Goal: Transaction & Acquisition: Purchase product/service

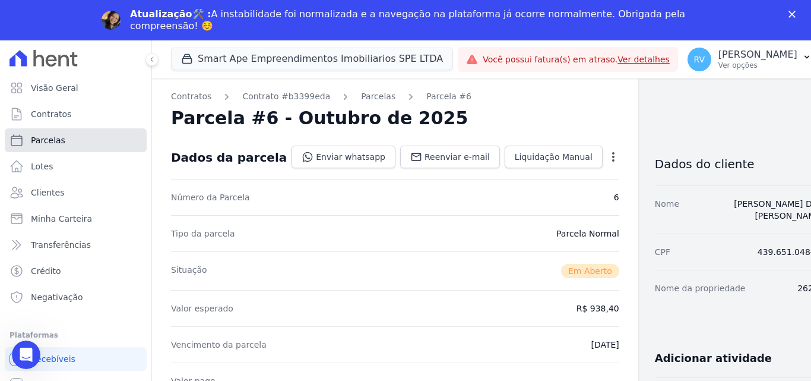
click at [52, 138] on span "Parcelas" at bounding box center [48, 140] width 34 height 12
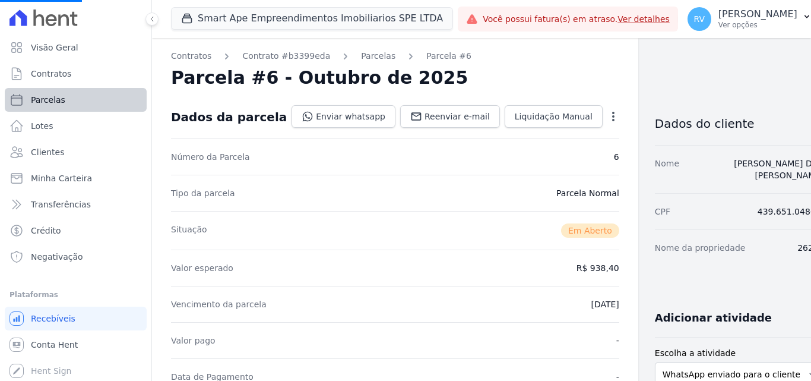
select select
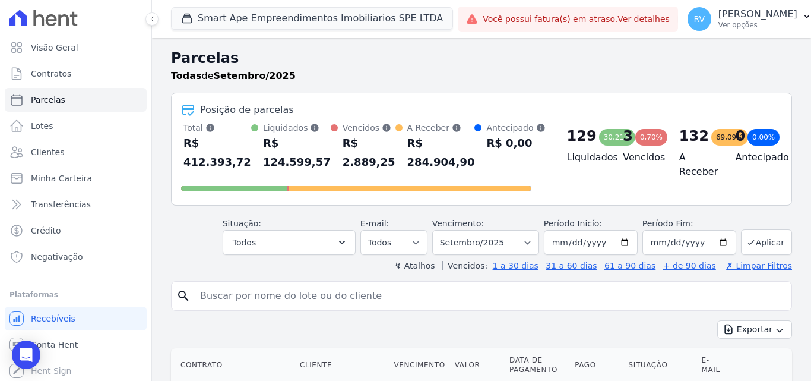
click at [240, 291] on input "search" at bounding box center [490, 296] width 594 height 24
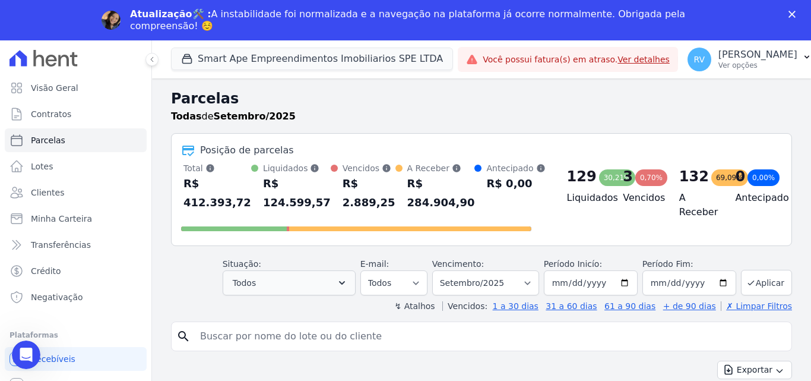
paste input "FERNANDA OLIVEIRA AUGUSTO"
type input "FERNANDA OLIVEIRA AUGUSTO"
click at [753, 279] on button "Aplicar" at bounding box center [766, 283] width 51 height 26
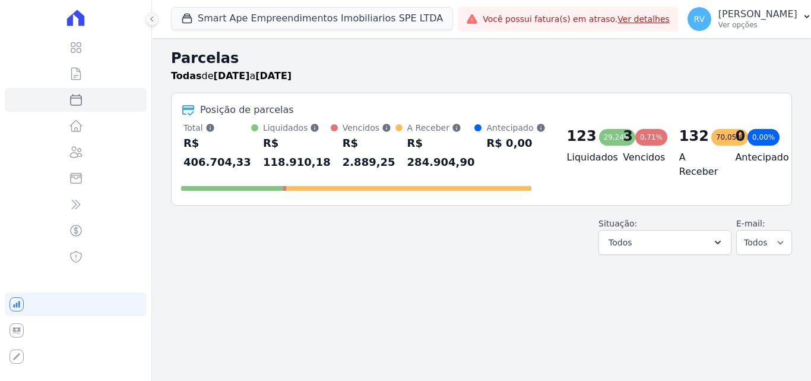
select select
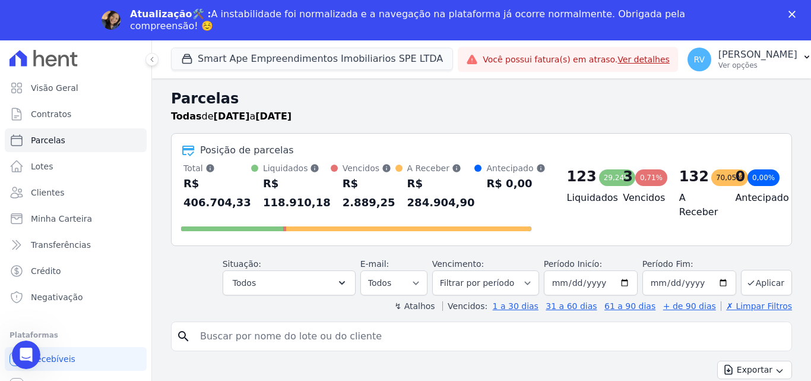
click at [388, 330] on input "search" at bounding box center [490, 336] width 594 height 24
paste input "[PERSON_NAME] [PERSON_NAME]"
type input "[PERSON_NAME] [PERSON_NAME]"
click at [423, 279] on select "Todos Lido Não-lido" at bounding box center [393, 282] width 67 height 25
click at [425, 279] on select "Todos Lido Não-lido" at bounding box center [393, 282] width 67 height 25
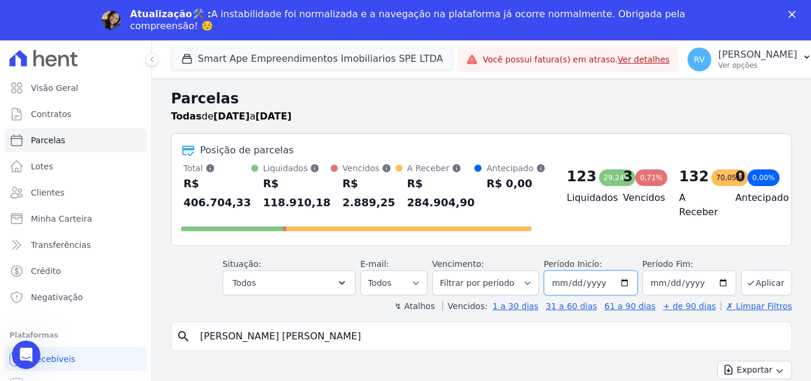
click at [557, 284] on input "2025-09-01" at bounding box center [591, 282] width 94 height 25
type input "2025-09-01"
click at [579, 284] on input "2025-09-01" at bounding box center [591, 282] width 94 height 25
type input "2025-09-01"
click at [572, 287] on input "2025-09-01" at bounding box center [591, 282] width 94 height 25
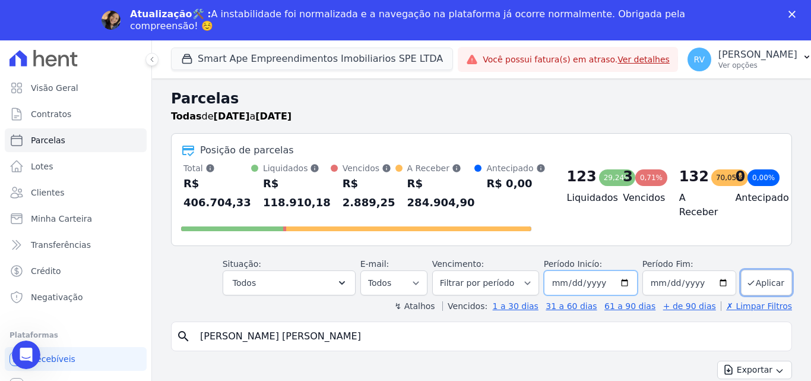
type input "2025-01-01"
click at [590, 284] on input "2025-01-01" at bounding box center [591, 282] width 94 height 25
type input "0001-01-01"
click at [571, 285] on input "0001-01-01" at bounding box center [591, 282] width 94 height 25
type input "0001-01-01"
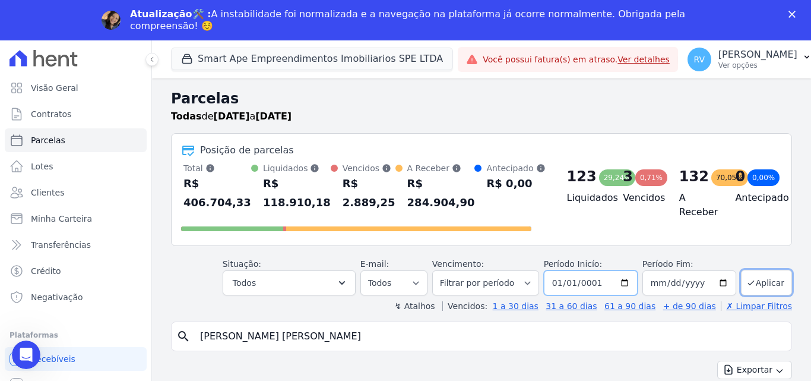
click at [557, 285] on input "0001-01-01" at bounding box center [591, 282] width 94 height 25
type input "0001-01-01"
click at [530, 324] on div "search FERNANDA OLIVEIRA AUGUSTO" at bounding box center [481, 336] width 621 height 30
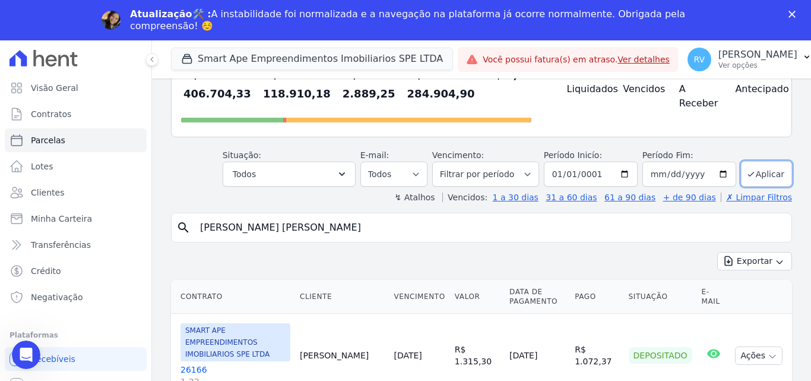
scroll to position [119, 0]
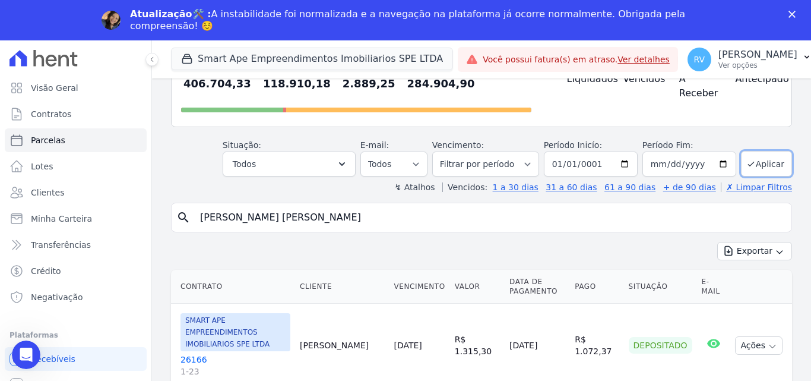
click at [374, 216] on input "[PERSON_NAME] [PERSON_NAME]" at bounding box center [490, 217] width 594 height 24
select select
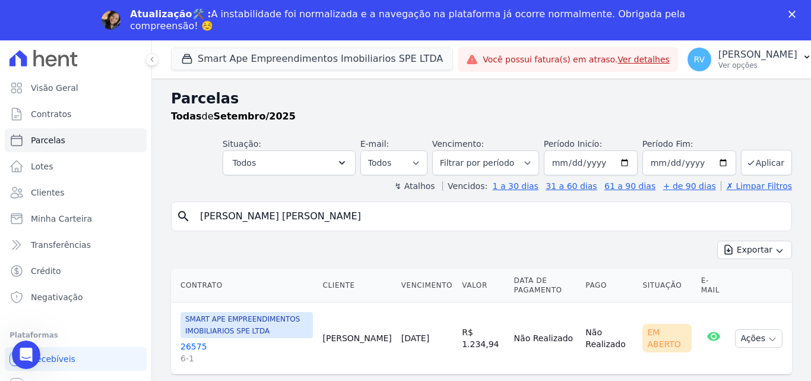
click at [199, 345] on link "26575 6-1" at bounding box center [246, 352] width 132 height 24
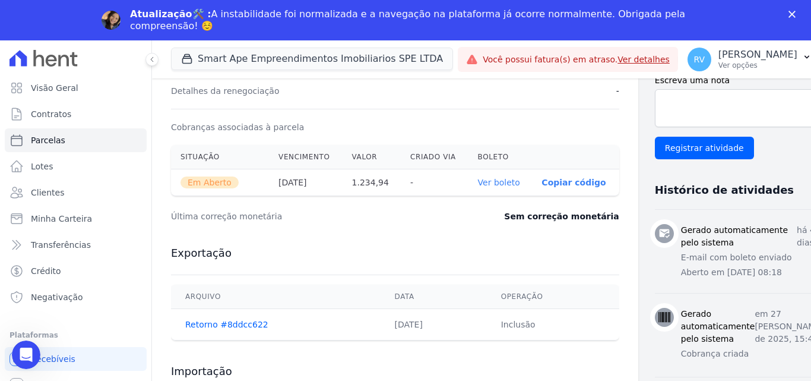
scroll to position [356, 0]
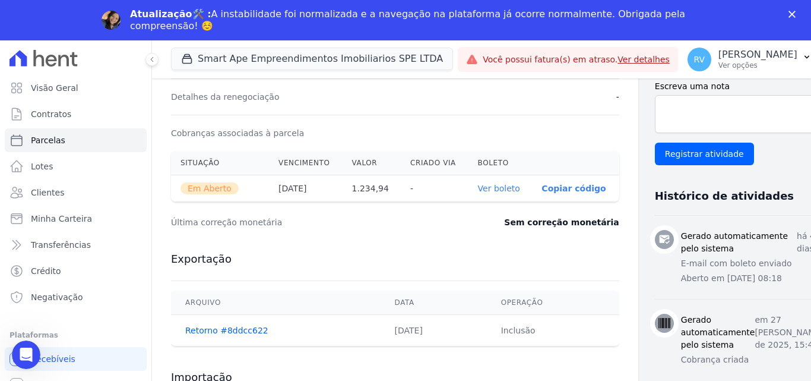
click at [478, 185] on link "Ver boleto" at bounding box center [499, 187] width 42 height 9
click at [49, 138] on span "Parcelas" at bounding box center [48, 140] width 34 height 12
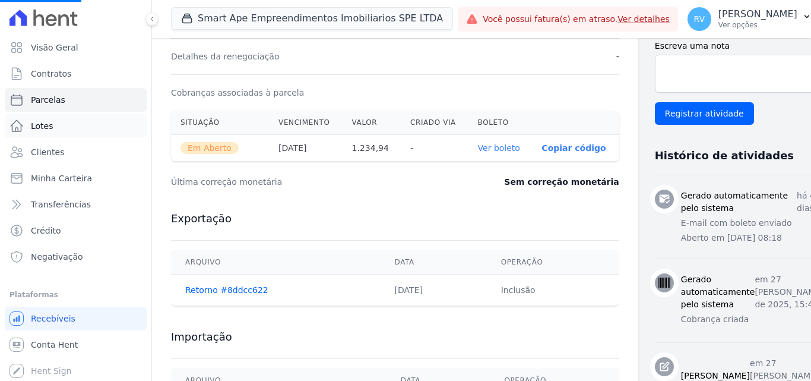
select select
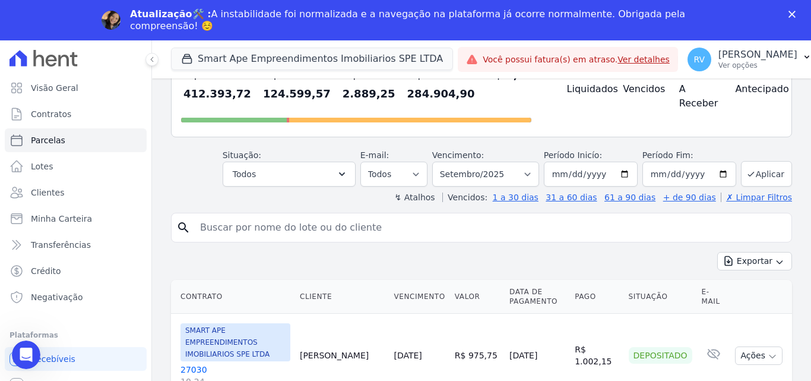
scroll to position [119, 0]
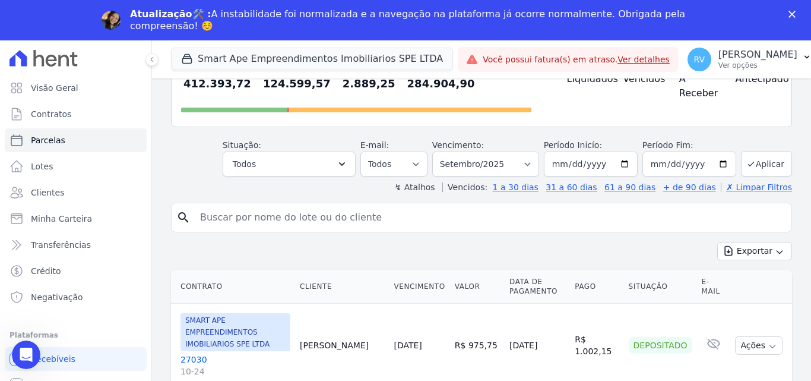
click at [391, 217] on input "search" at bounding box center [490, 217] width 594 height 24
click at [214, 216] on input "search" at bounding box center [490, 217] width 594 height 24
paste input "[PERSON_NAME] [PERSON_NAME]"
type input "[PERSON_NAME] [PERSON_NAME]"
select select
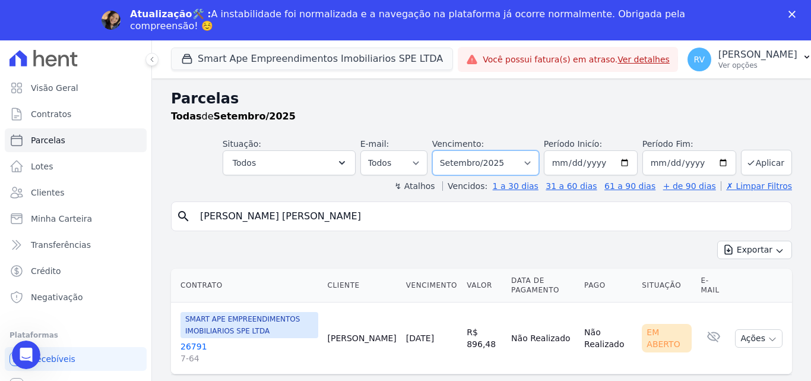
click at [539, 157] on select "Filtrar por período ──────── Todos os meses Março/2024 Abril/2024 Maio/2024 Jun…" at bounding box center [485, 162] width 107 height 25
select select "07/2025"
click at [449, 150] on select "Filtrar por período ──────── Todos os meses Março/2024 Abril/2024 Maio/2024 Jun…" at bounding box center [485, 162] width 107 height 25
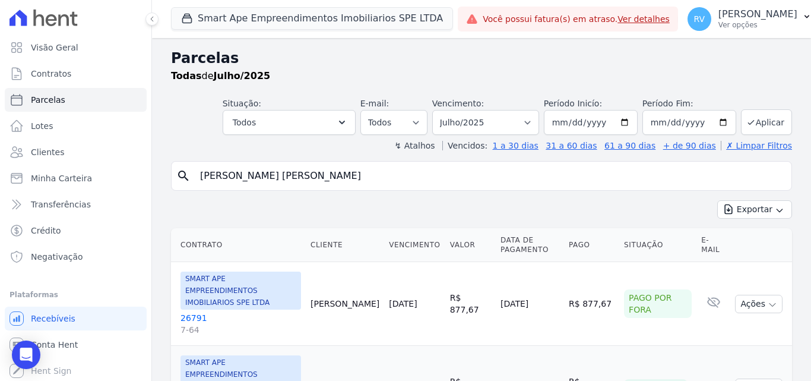
select select
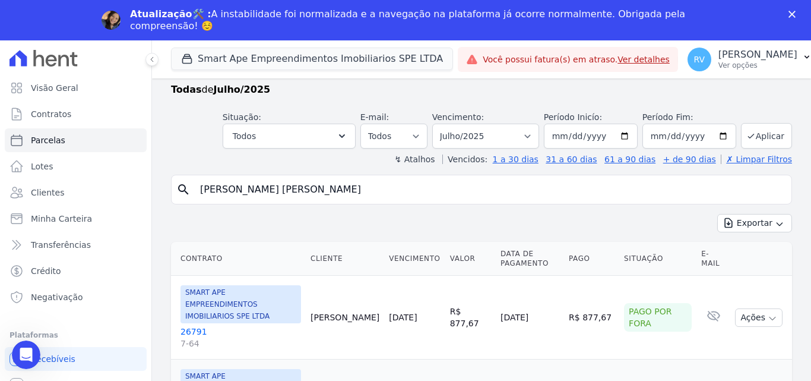
scroll to position [14, 0]
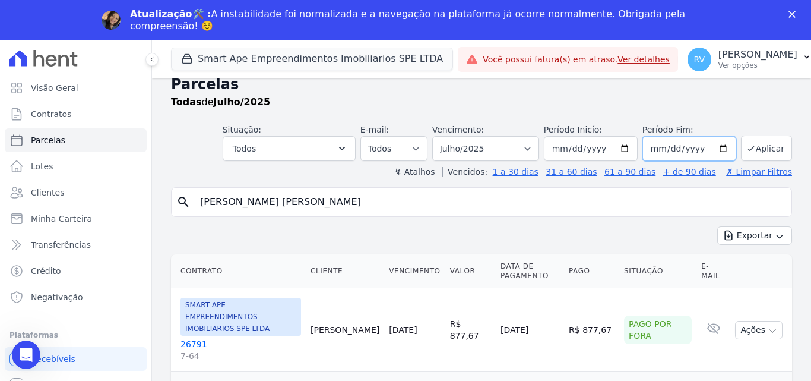
click at [714, 148] on input "2025-07-31" at bounding box center [689, 148] width 94 height 25
type input "2025-08-31"
click at [342, 204] on input "[PERSON_NAME] [PERSON_NAME]" at bounding box center [490, 202] width 594 height 24
click at [755, 145] on button "Aplicar" at bounding box center [766, 148] width 51 height 26
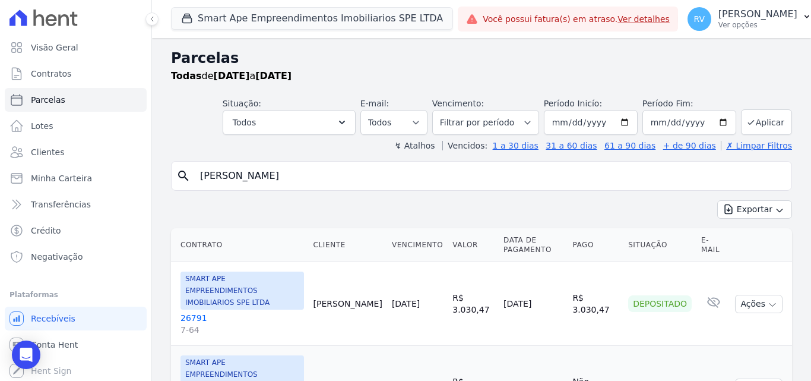
select select
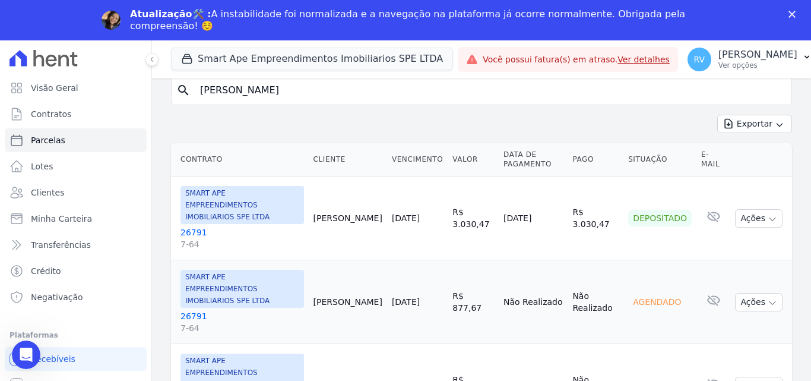
scroll to position [133, 0]
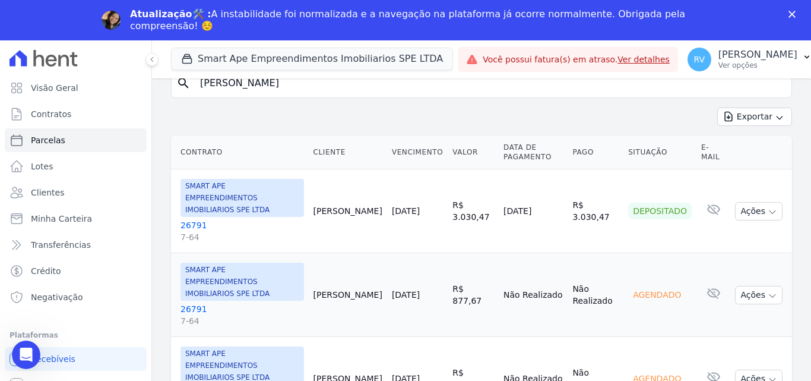
click at [644, 58] on link "Ver detalhes" at bounding box center [643, 59] width 52 height 9
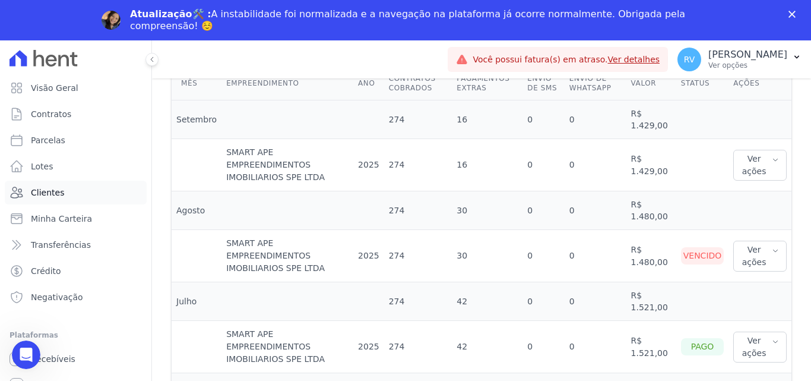
scroll to position [295, 0]
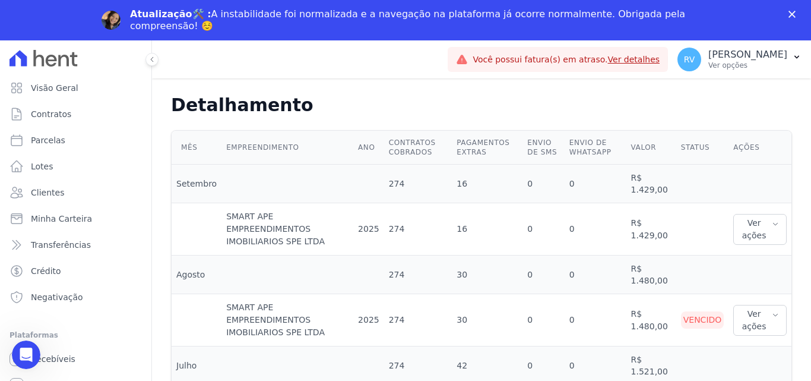
click at [789, 13] on icon "Fechar" at bounding box center [791, 14] width 7 height 7
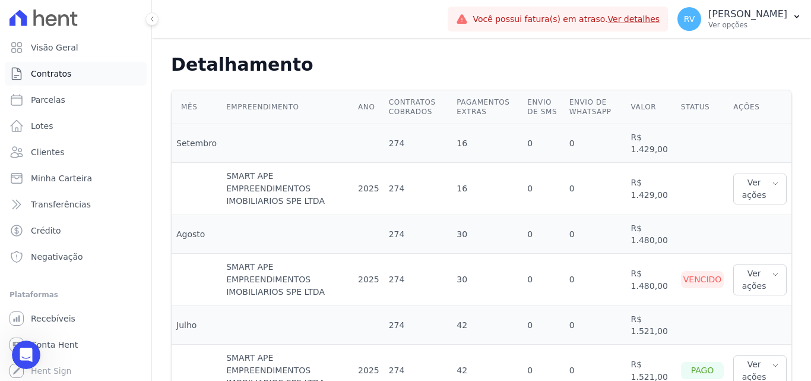
click at [46, 73] on span "Contratos" at bounding box center [51, 74] width 40 height 12
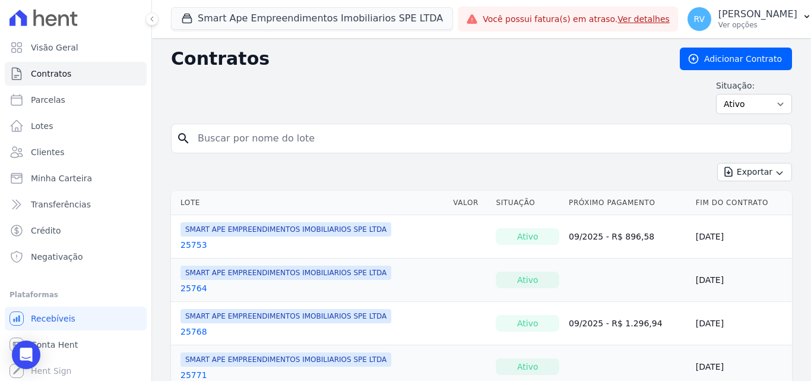
click at [278, 143] on input "search" at bounding box center [489, 138] width 596 height 24
type input "[PERSON_NAME] [PERSON_NAME]"
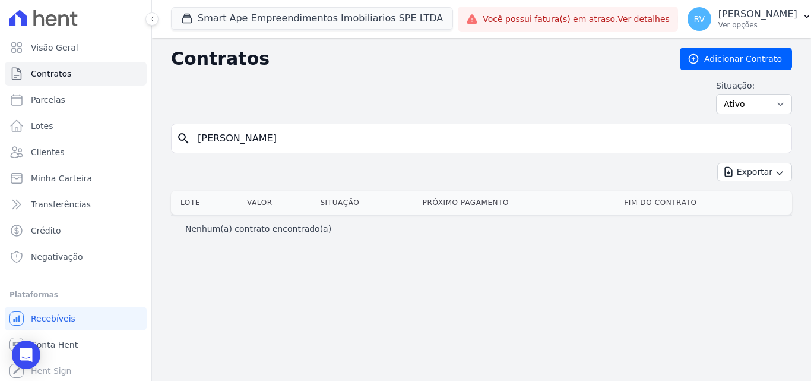
click at [346, 136] on input "[PERSON_NAME] [PERSON_NAME]" at bounding box center [489, 138] width 596 height 24
click at [52, 93] on link "Parcelas" at bounding box center [76, 100] width 142 height 24
click at [64, 99] on link "Parcelas" at bounding box center [76, 100] width 142 height 24
select select
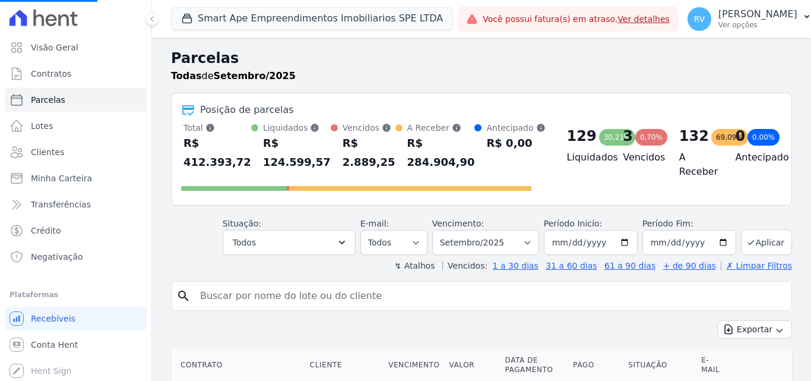
select select
drag, startPoint x: 350, startPoint y: 292, endPoint x: 328, endPoint y: 303, distance: 24.4
click at [328, 303] on input "search" at bounding box center [490, 296] width 594 height 24
type input "[PERSON_NAME] [PERSON_NAME]"
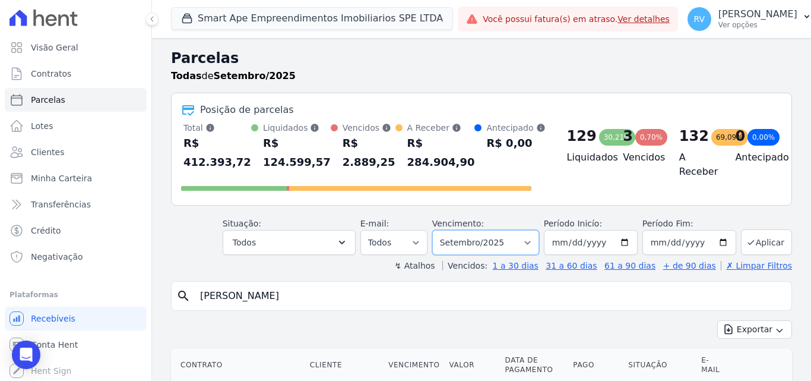
click at [484, 246] on select "Filtrar por período ──────── Todos os meses Março/2024 Abril/2024 Maio/2024 Jun…" at bounding box center [485, 242] width 107 height 25
select select "all"
click at [440, 230] on select "Filtrar por período ──────── Todos os meses Março/2024 Abril/2024 Maio/2024 Jun…" at bounding box center [485, 242] width 107 height 25
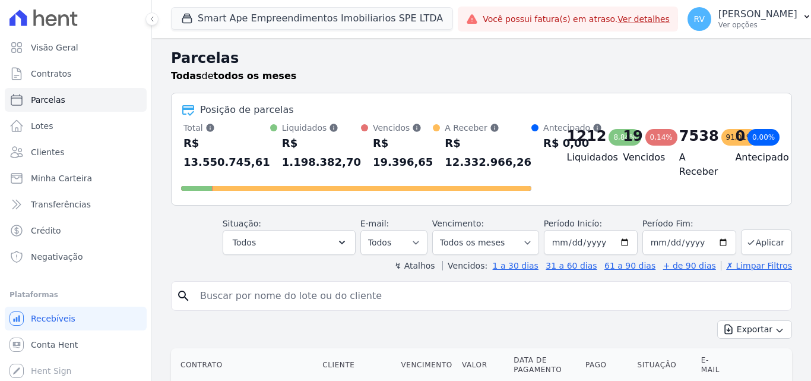
select select
click at [323, 299] on input "search" at bounding box center [490, 296] width 594 height 24
type input "[PERSON_NAME] [PERSON_NAME]"
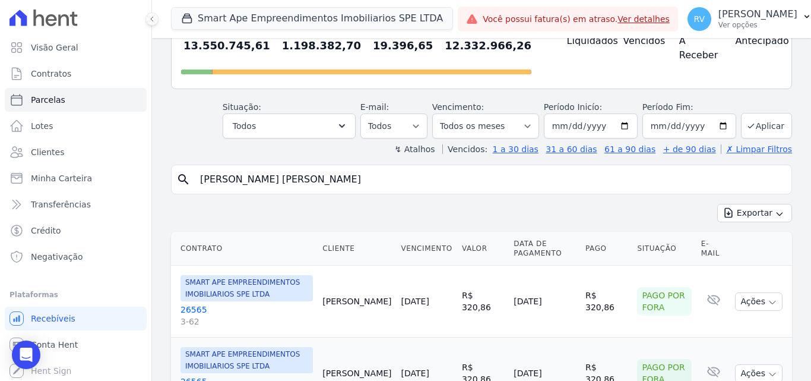
scroll to position [119, 0]
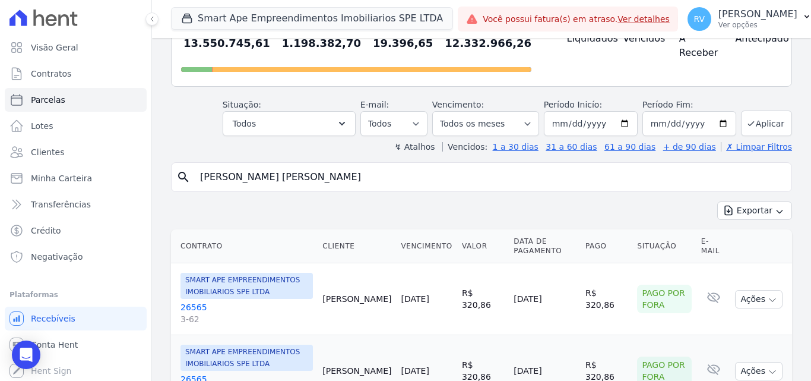
click at [182, 176] on icon "search" at bounding box center [183, 177] width 14 height 14
click at [305, 174] on input "[PERSON_NAME] [PERSON_NAME]" at bounding box center [490, 177] width 594 height 24
select select
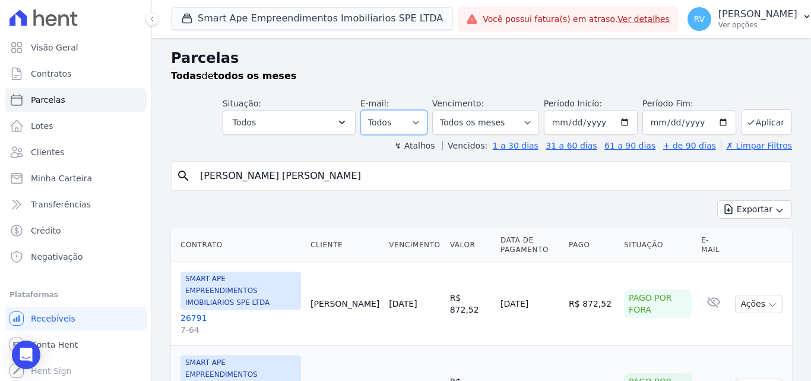
click at [406, 115] on select "Todos Lido Não-lido" at bounding box center [393, 122] width 67 height 25
click at [404, 123] on select "Todos Lido Não-lido" at bounding box center [393, 122] width 67 height 25
click at [338, 120] on button "Todos" at bounding box center [289, 122] width 133 height 25
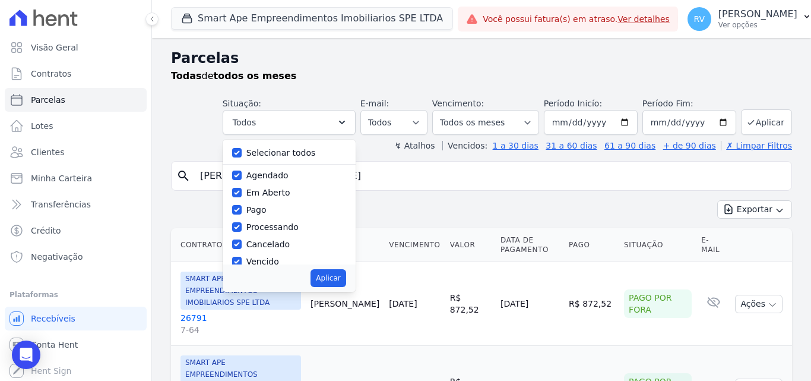
click at [267, 152] on label "Selecionar todos" at bounding box center [280, 152] width 69 height 9
click at [242, 152] on input "Selecionar todos" at bounding box center [236, 152] width 9 height 9
checkbox input "false"
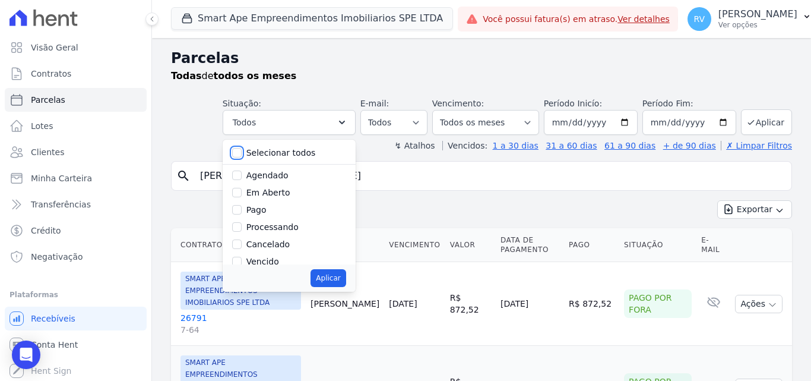
checkbox input "false"
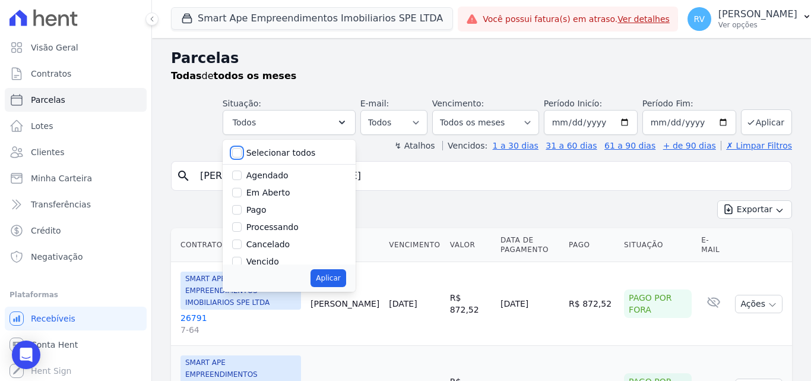
checkbox input "false"
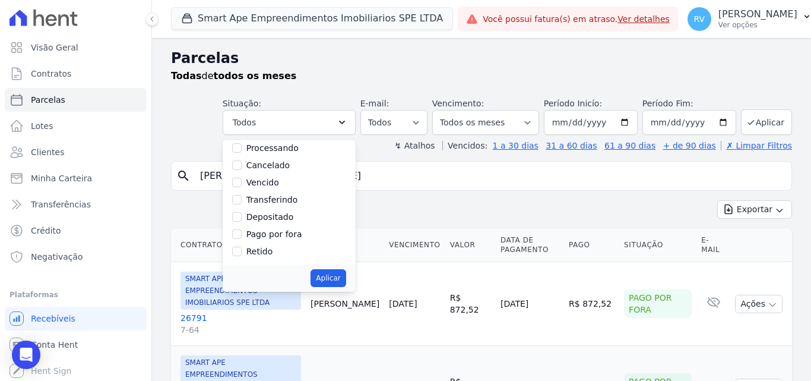
scroll to position [80, 0]
drag, startPoint x: 274, startPoint y: 183, endPoint x: 279, endPoint y: 192, distance: 9.9
click at [273, 183] on label "Vencido" at bounding box center [262, 181] width 33 height 9
click at [242, 183] on input "Vencido" at bounding box center [236, 181] width 9 height 9
checkbox input "true"
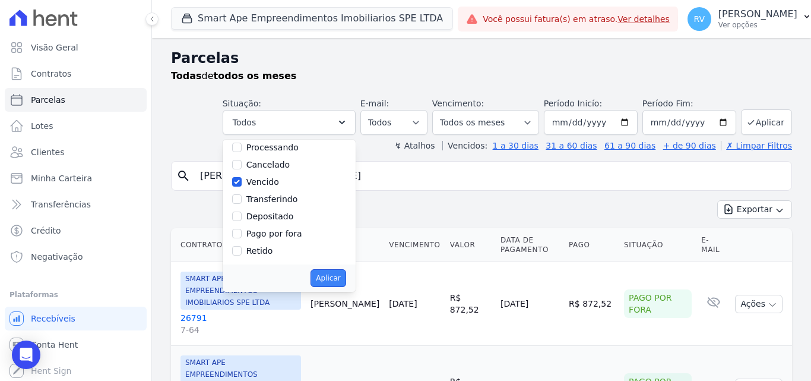
click at [331, 276] on button "Aplicar" at bounding box center [328, 278] width 35 height 18
select select "overdue"
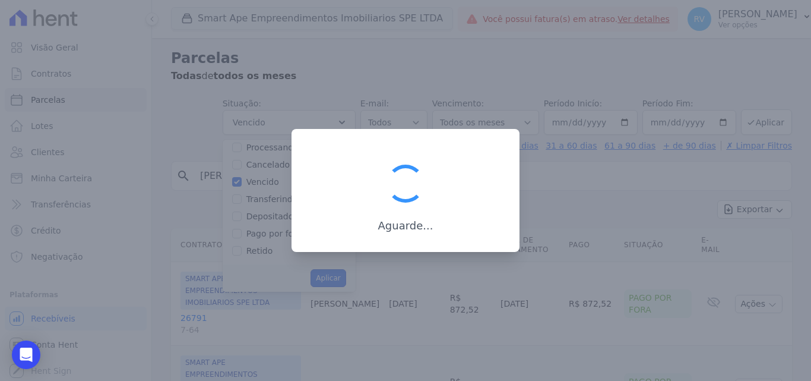
scroll to position [21, 0]
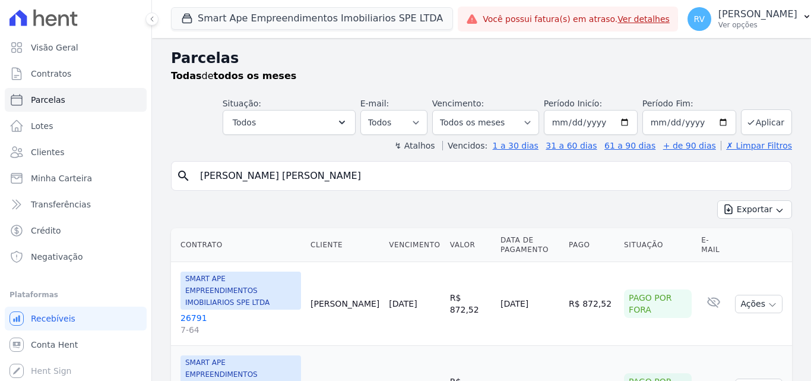
select select "overdue"
click at [622, 118] on input "[DATE]" at bounding box center [591, 122] width 94 height 25
type input "[DATE]"
click at [712, 122] on input "[DATE]" at bounding box center [689, 122] width 94 height 25
type input "[DATE]"
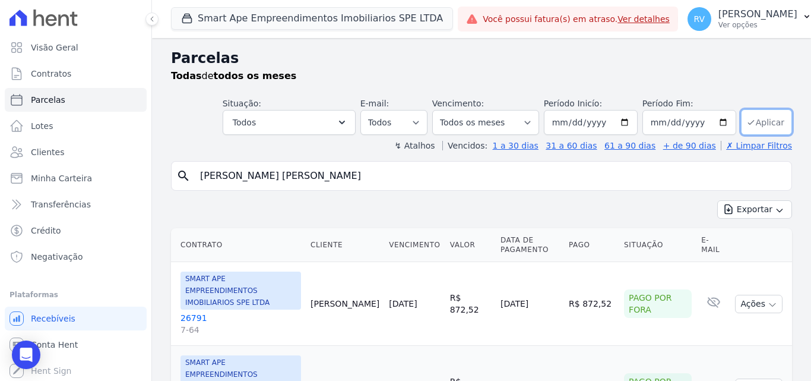
click at [752, 123] on button "Aplicar" at bounding box center [766, 122] width 51 height 26
select select
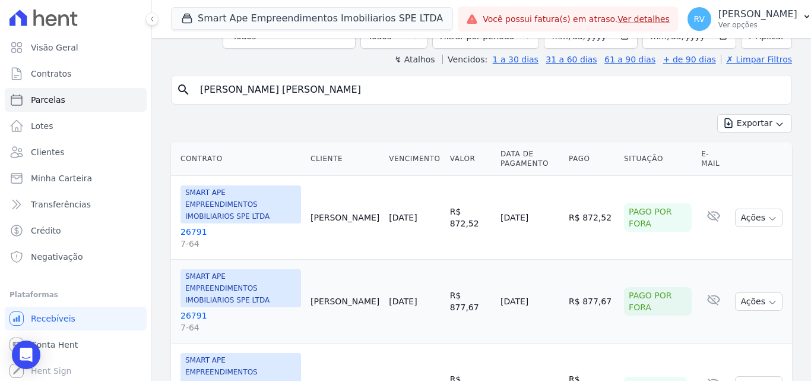
scroll to position [205, 0]
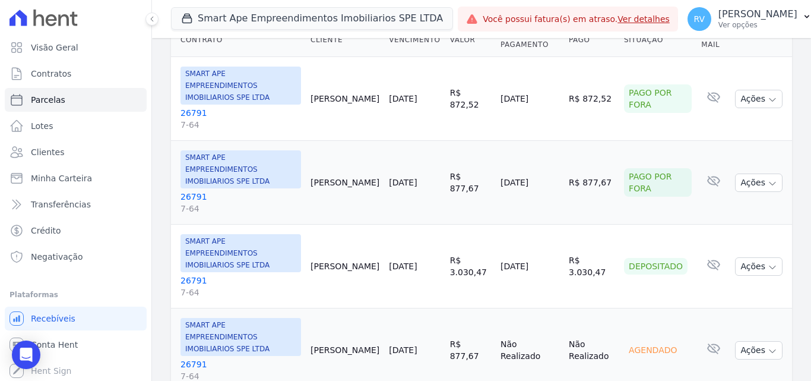
click at [193, 358] on link "26791 7-64" at bounding box center [240, 370] width 121 height 24
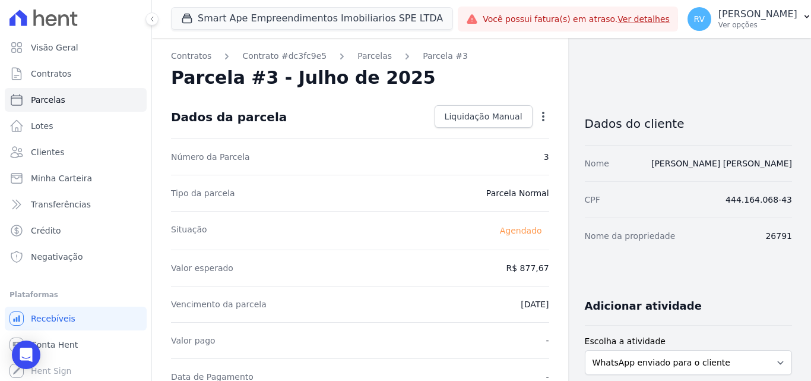
click at [537, 115] on icon "button" at bounding box center [543, 116] width 12 height 12
click at [537, 113] on icon "button" at bounding box center [543, 116] width 12 height 12
click at [537, 115] on icon "button" at bounding box center [543, 116] width 12 height 12
click at [478, 134] on link "Alterar" at bounding box center [492, 132] width 104 height 21
click at [473, 113] on span "Cancelar" at bounding box center [471, 116] width 37 height 12
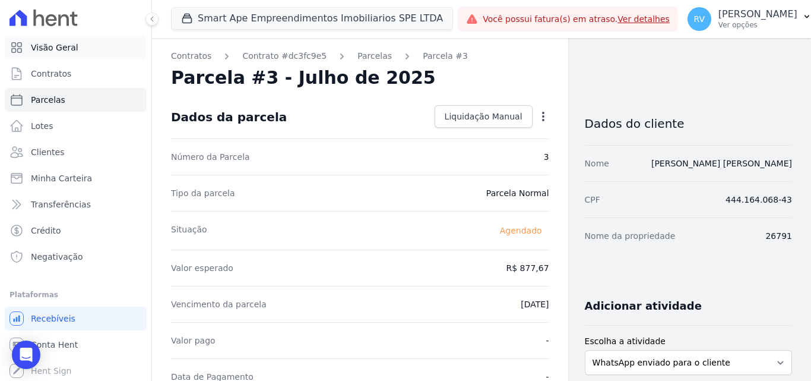
click at [51, 52] on span "Visão Geral" at bounding box center [54, 48] width 47 height 12
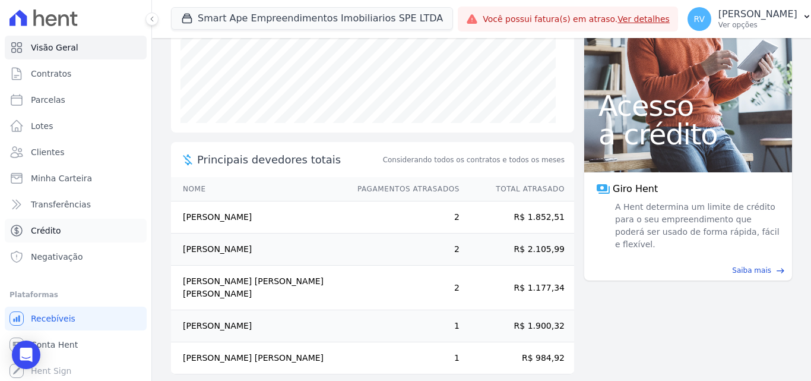
scroll to position [2, 0]
click at [50, 342] on span "Conta Hent" at bounding box center [54, 343] width 47 height 12
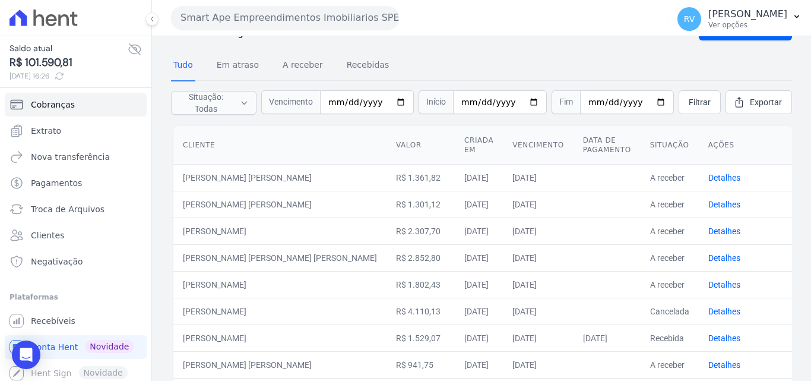
scroll to position [59, 0]
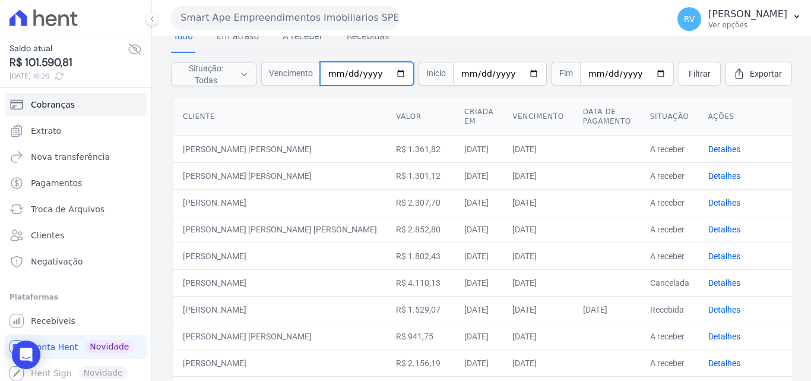
click at [398, 73] on input "date" at bounding box center [367, 74] width 94 height 24
type input "2025-07-25"
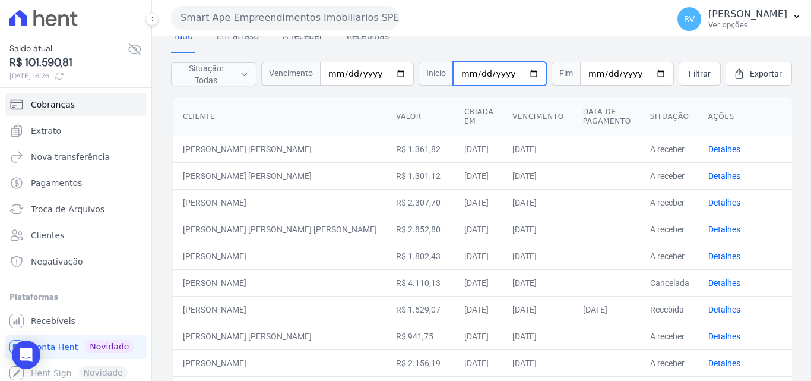
click at [525, 72] on input "date" at bounding box center [500, 74] width 94 height 24
click at [428, 50] on nav "Tudo Em atraso A receber Recebidas" at bounding box center [481, 38] width 621 height 30
click at [689, 76] on span "Filtrar" at bounding box center [700, 74] width 22 height 12
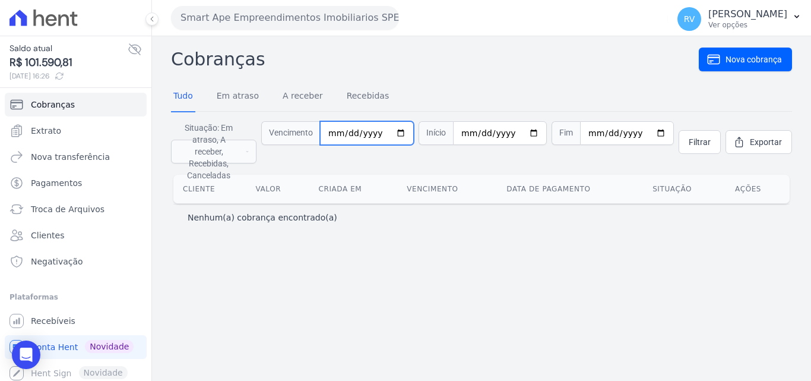
click at [414, 130] on input "[DATE]" at bounding box center [367, 133] width 94 height 24
type input "[DATE]"
click at [707, 138] on span "Filtrar" at bounding box center [700, 142] width 22 height 12
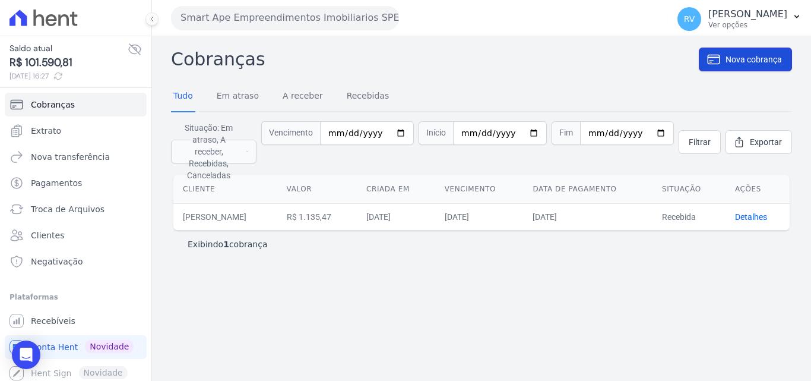
click at [723, 63] on link "Nova cobrança" at bounding box center [745, 59] width 93 height 24
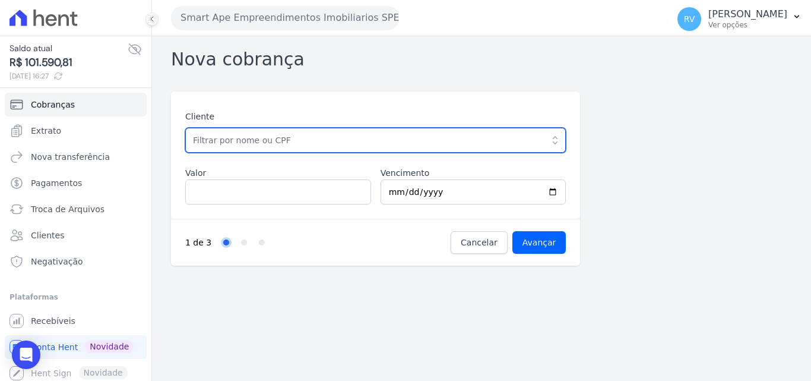
click at [229, 145] on input "text" at bounding box center [375, 140] width 381 height 25
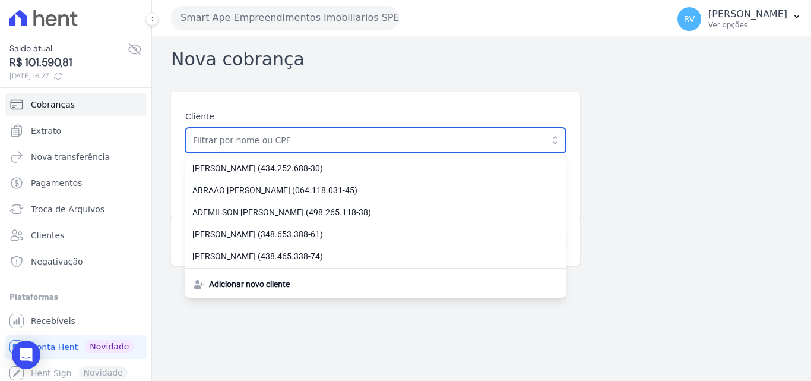
paste input "[PERSON_NAME]"
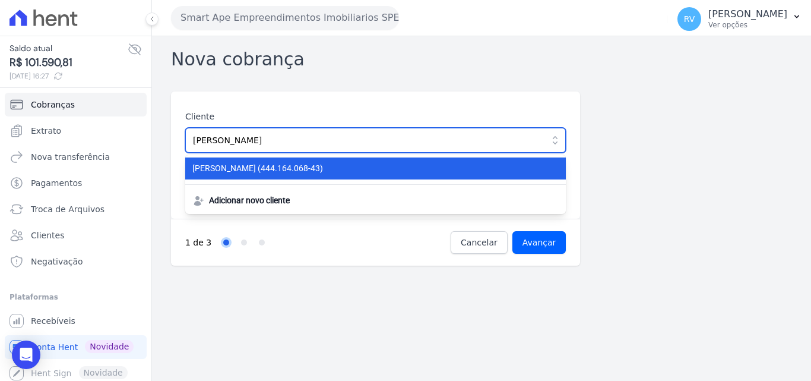
type input "[PERSON_NAME]"
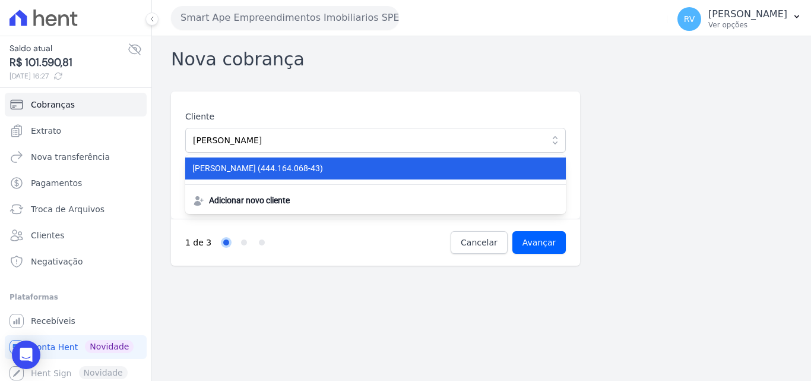
click at [293, 174] on span "[PERSON_NAME] (444.164.068-43)" at bounding box center [368, 168] width 352 height 12
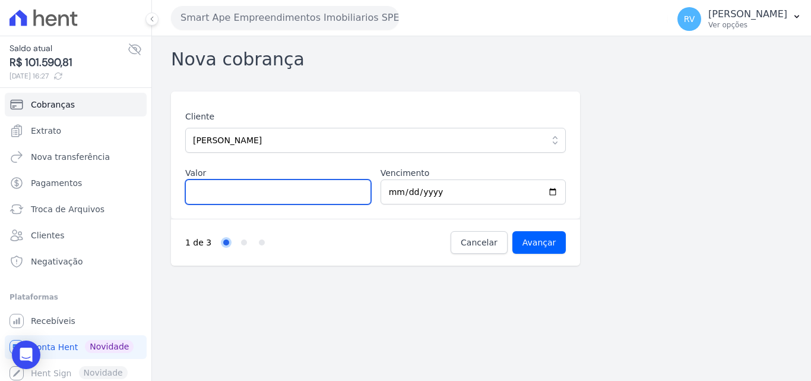
click at [308, 197] on input "Valor" at bounding box center [278, 191] width 186 height 25
type input "2028.65"
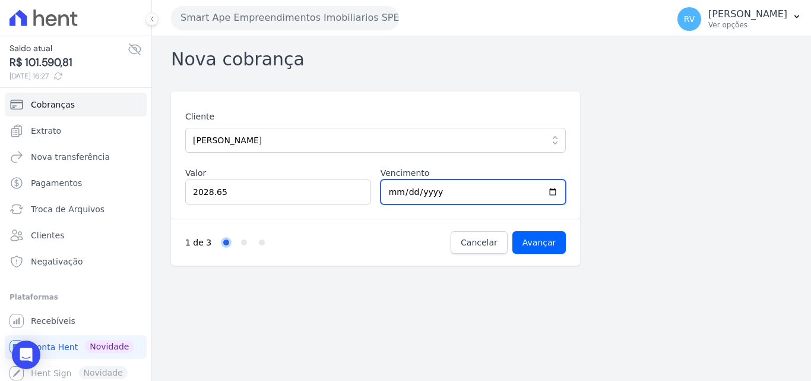
click at [556, 186] on input "[DATE]" at bounding box center [474, 191] width 186 height 25
click at [547, 190] on input "[DATE]" at bounding box center [474, 191] width 186 height 25
type input "[DATE]"
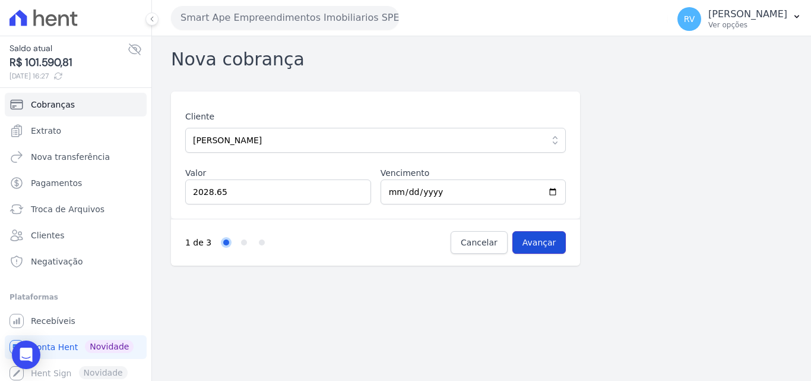
click at [556, 238] on input "Avançar" at bounding box center [539, 242] width 54 height 23
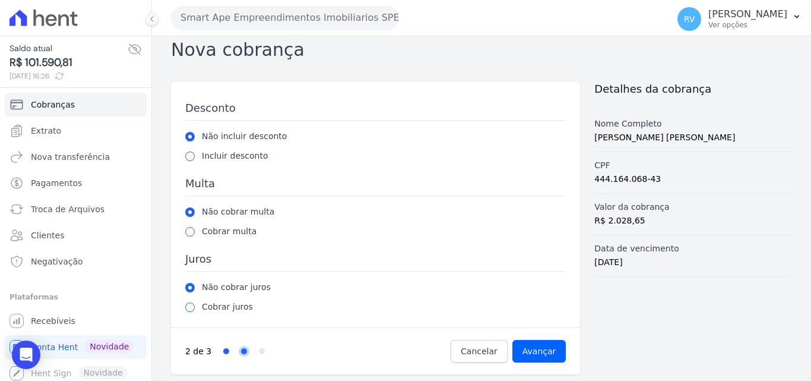
scroll to position [12, 0]
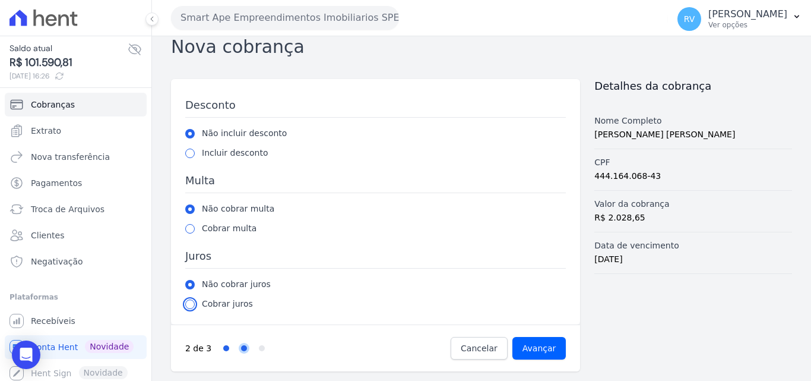
click at [191, 305] on input "radio" at bounding box center [189, 303] width 9 height 9
radio input "true"
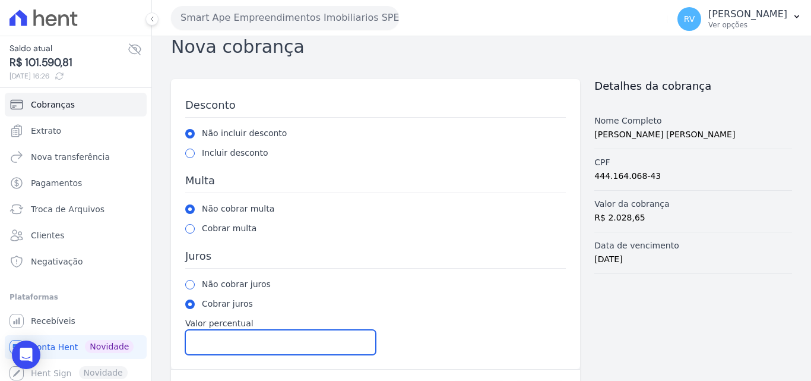
click at [217, 340] on input "Valor percentual" at bounding box center [280, 342] width 191 height 25
type input "1.00"
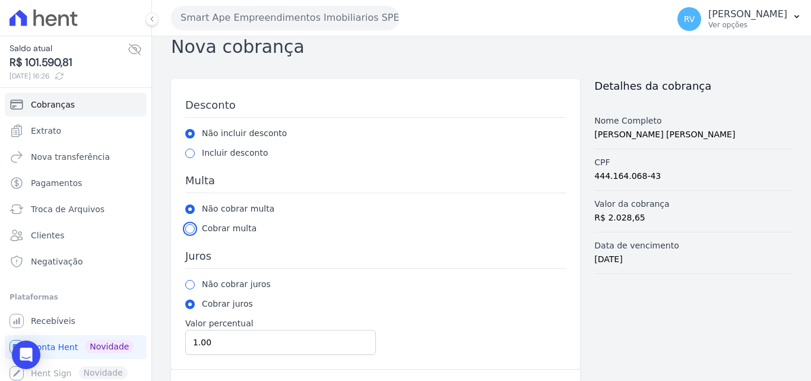
click at [191, 228] on input "radio" at bounding box center [189, 228] width 9 height 9
radio input "true"
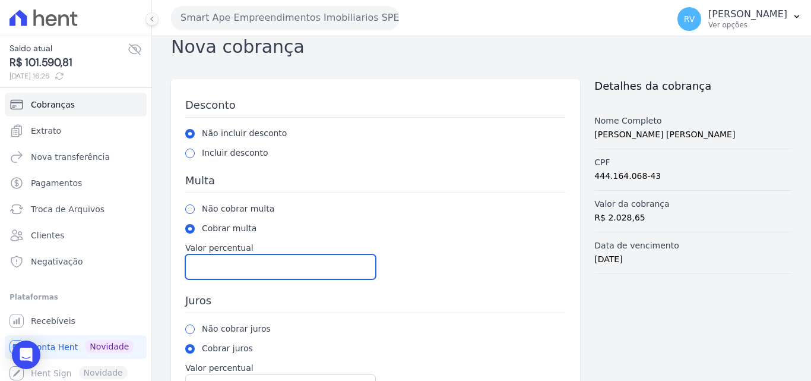
click at [243, 267] on input "Valor percentual" at bounding box center [280, 266] width 191 height 25
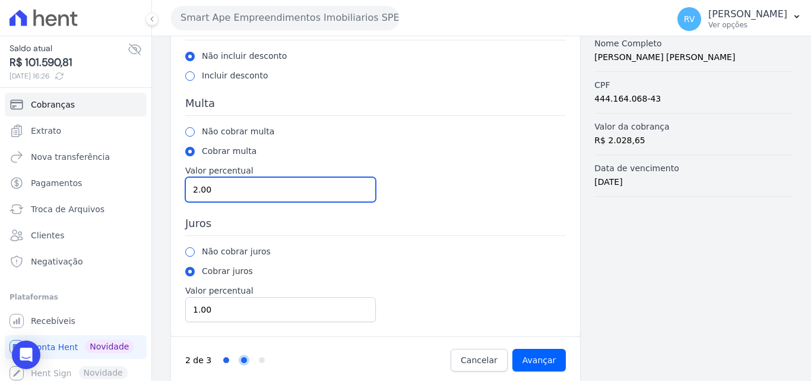
scroll to position [102, 0]
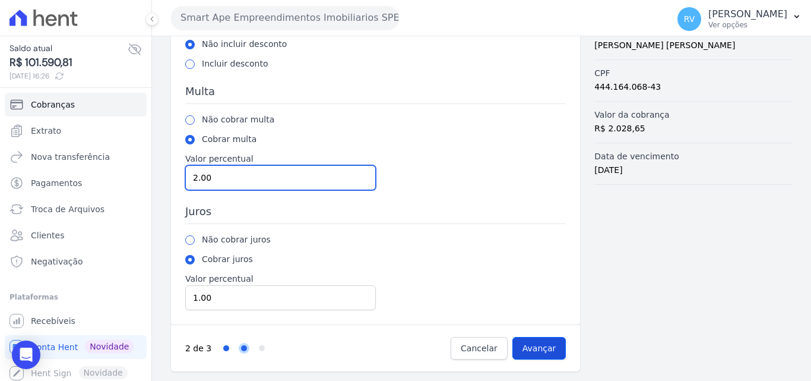
type input "2.00"
click at [541, 351] on input "Avançar" at bounding box center [539, 348] width 54 height 23
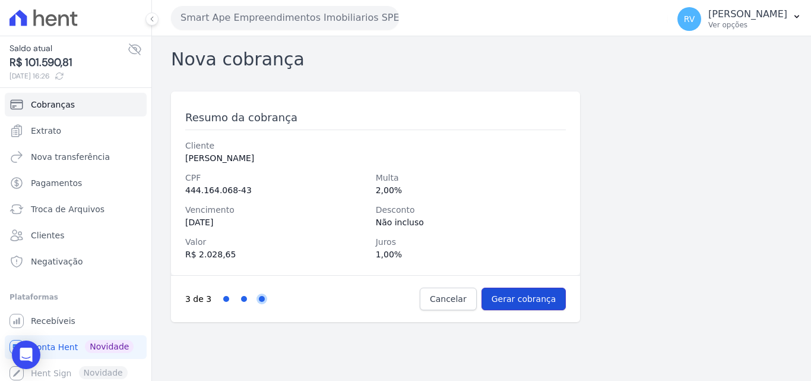
click at [536, 295] on input "Gerar cobrança" at bounding box center [524, 298] width 85 height 23
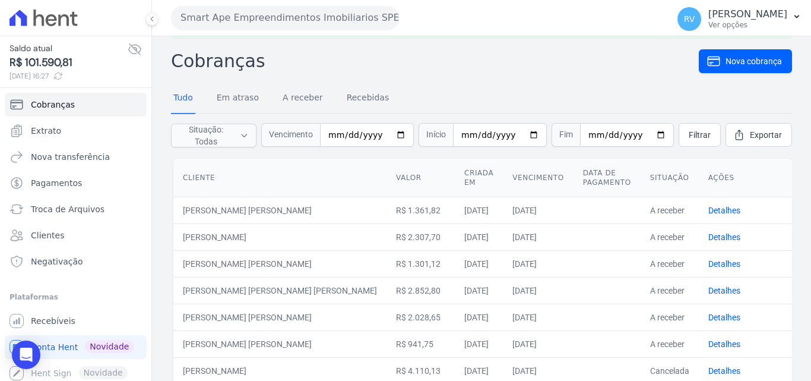
scroll to position [59, 0]
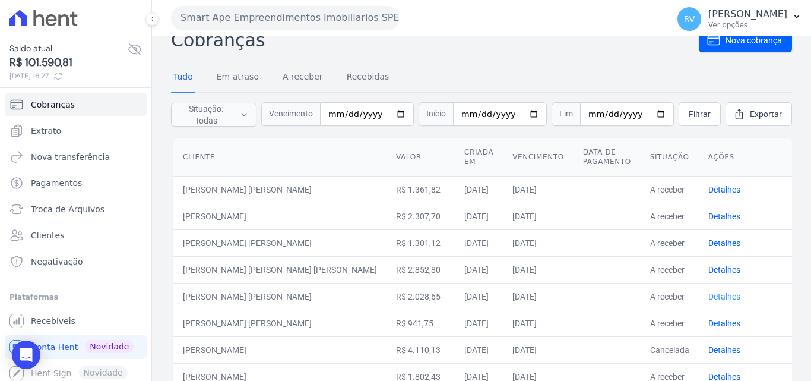
click at [708, 295] on link "Detalhes" at bounding box center [724, 296] width 32 height 9
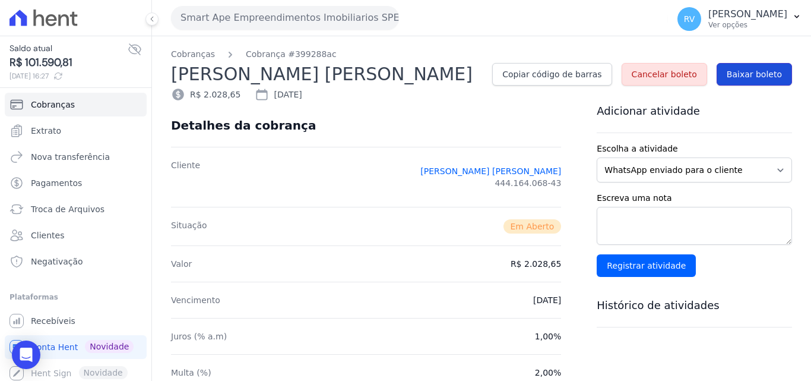
click at [740, 71] on span "Baixar boleto" at bounding box center [754, 74] width 55 height 12
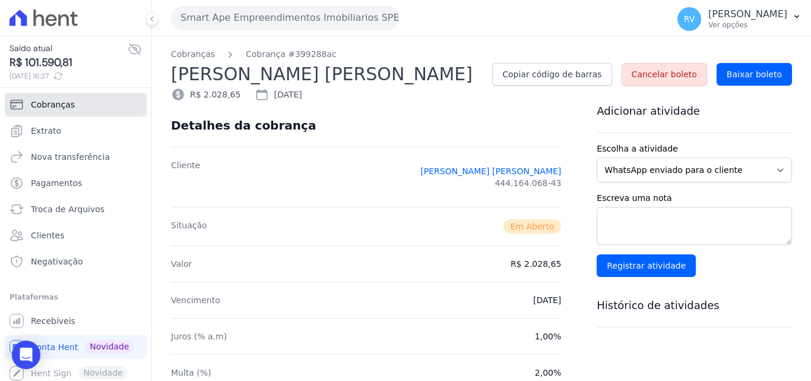
click at [49, 105] on span "Cobranças" at bounding box center [53, 105] width 44 height 12
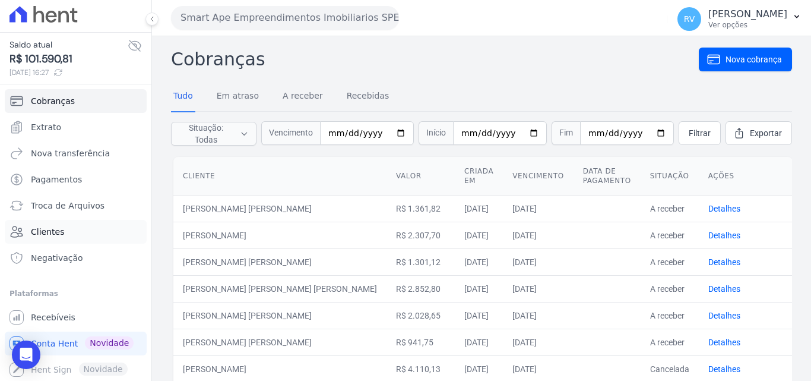
scroll to position [4, 0]
click at [52, 318] on span "Recebíveis" at bounding box center [53, 317] width 45 height 12
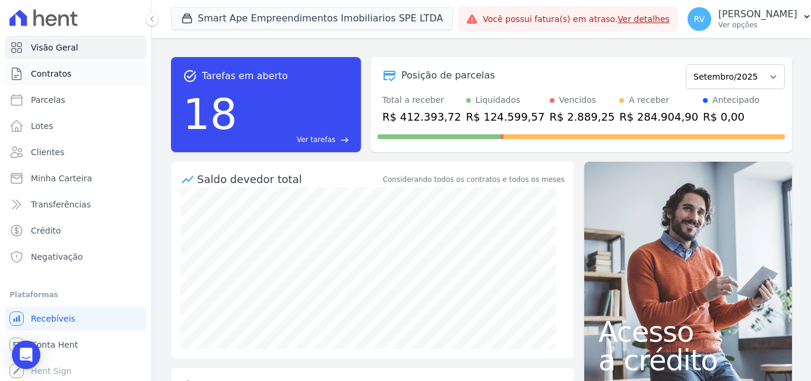
click at [59, 73] on span "Contratos" at bounding box center [51, 74] width 40 height 12
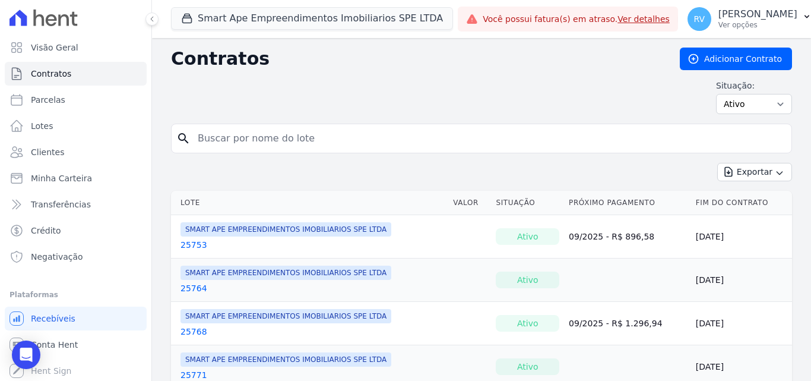
click at [297, 140] on input "search" at bounding box center [489, 138] width 596 height 24
paste input "[PERSON_NAME] [PERSON_NAME]"
type input "[PERSON_NAME] [PERSON_NAME]"
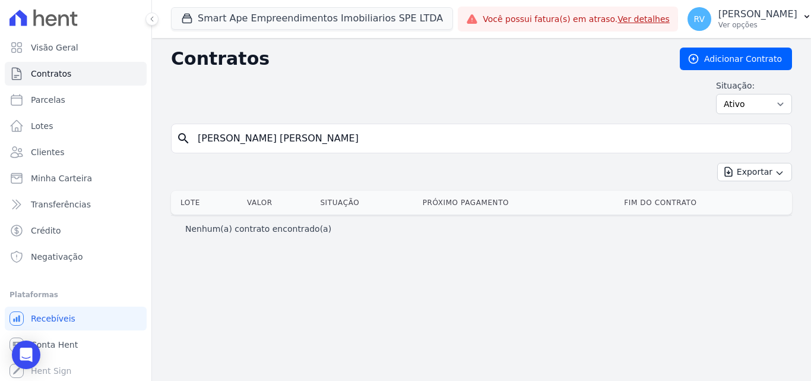
click at [398, 132] on input "[PERSON_NAME] [PERSON_NAME]" at bounding box center [489, 138] width 596 height 24
click at [385, 143] on input "[PERSON_NAME] [PERSON_NAME]" at bounding box center [489, 138] width 596 height 24
click at [772, 106] on select "Ativo Todos Pausado Distratado Rascunho Expirado Encerrado" at bounding box center [754, 104] width 76 height 20
click at [597, 139] on input "[PERSON_NAME] [PERSON_NAME]" at bounding box center [489, 138] width 596 height 24
drag, startPoint x: 362, startPoint y: 137, endPoint x: 49, endPoint y: 143, distance: 313.5
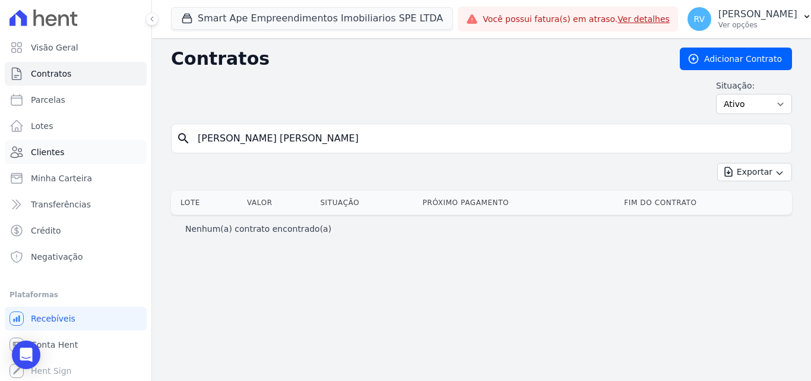
click at [49, 143] on div "Visão Geral Contratos Parcelas Lotes Clientes Minha Carteira Transferências Cré…" at bounding box center [405, 190] width 811 height 381
click at [54, 103] on span "Parcelas" at bounding box center [48, 100] width 34 height 12
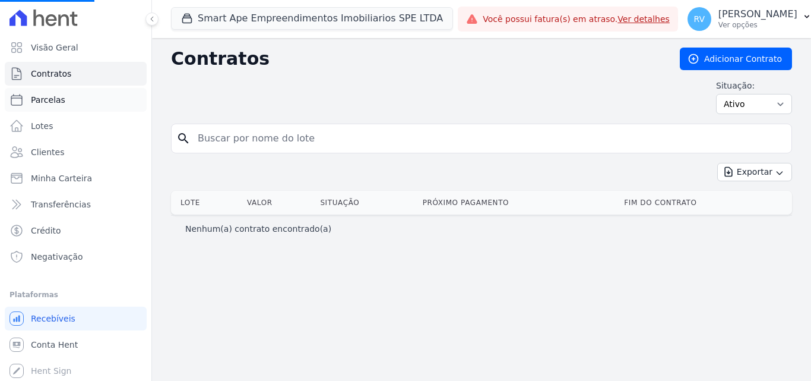
select select
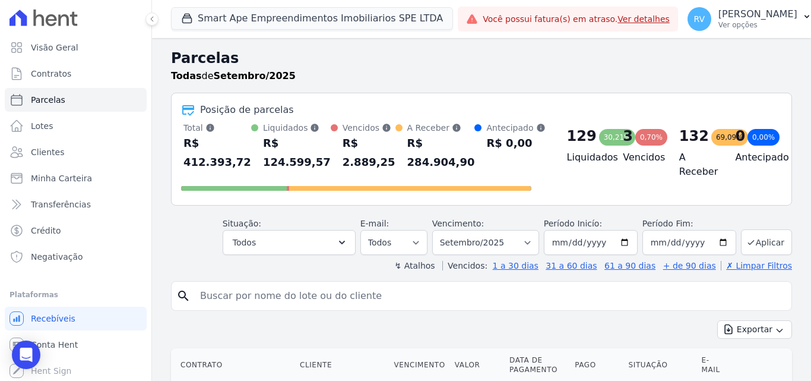
click at [62, 103] on link "Parcelas" at bounding box center [76, 100] width 142 height 24
select select
click at [530, 242] on select "Filtrar por período ──────── Todos os meses Março/2024 Abril/2024 Maio/2024 Jun…" at bounding box center [485, 242] width 107 height 25
click at [534, 243] on select "Filtrar por período ──────── Todos os meses Março/2024 Abril/2024 Maio/2024 Jun…" at bounding box center [485, 242] width 107 height 25
select select "all"
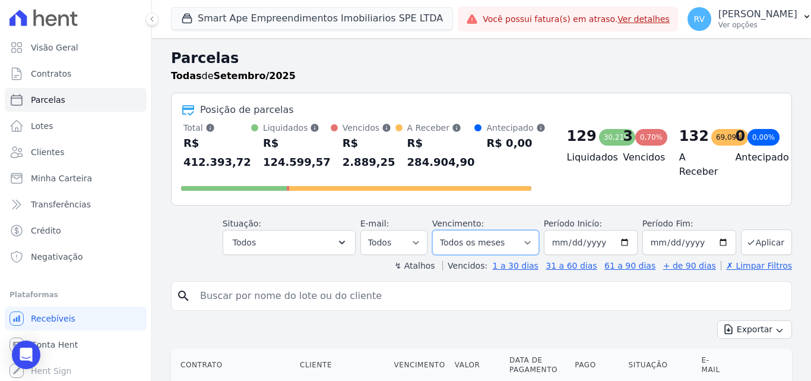
click at [440, 230] on select "Filtrar por período ──────── Todos os meses Março/2024 Abril/2024 Maio/2024 Jun…" at bounding box center [485, 242] width 107 height 25
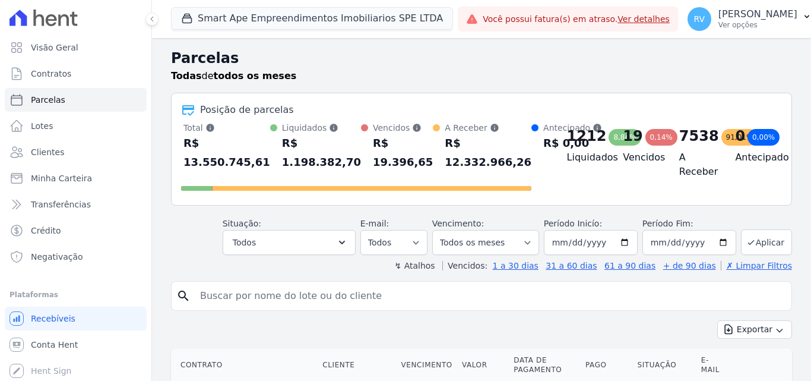
select select
drag, startPoint x: 336, startPoint y: 273, endPoint x: 311, endPoint y: 284, distance: 27.9
click at [309, 285] on input "search" at bounding box center [490, 296] width 594 height 24
paste input "[PERSON_NAME]"
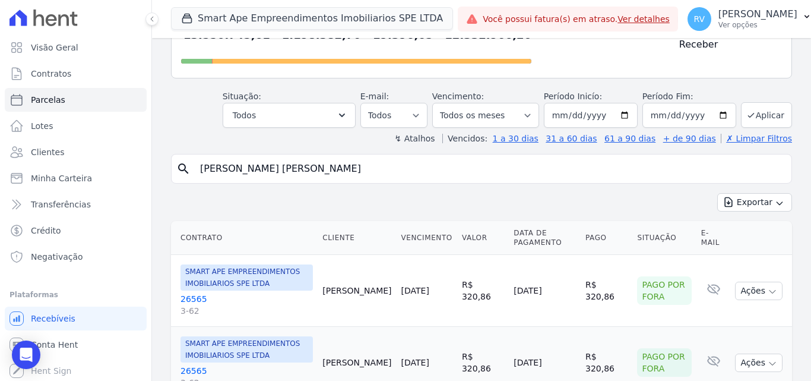
scroll to position [119, 0]
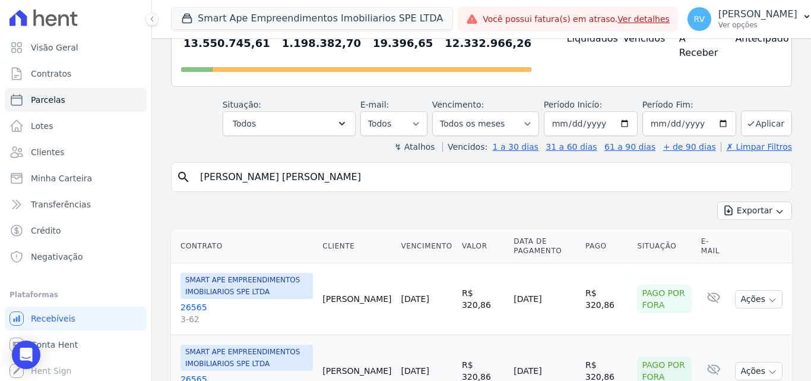
type input "[PERSON_NAME]"
select select
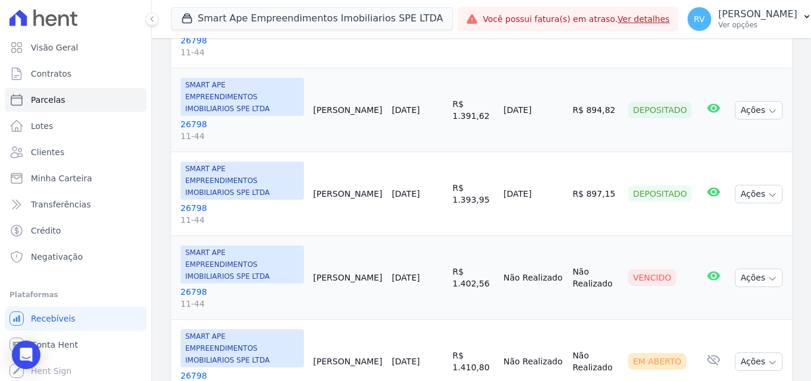
scroll to position [297, 0]
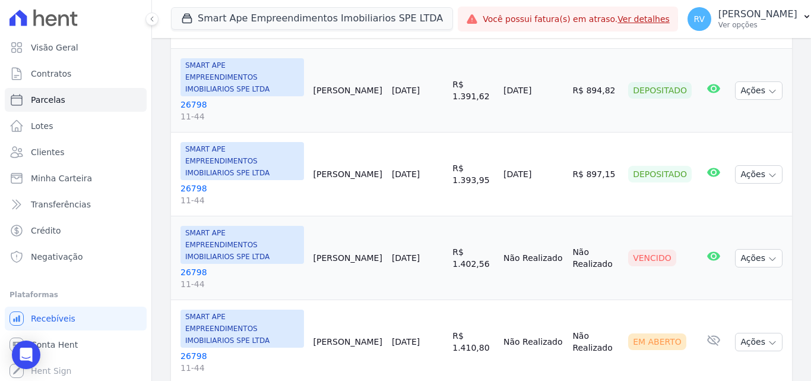
click at [189, 266] on link "26798 11-44" at bounding box center [241, 278] width 123 height 24
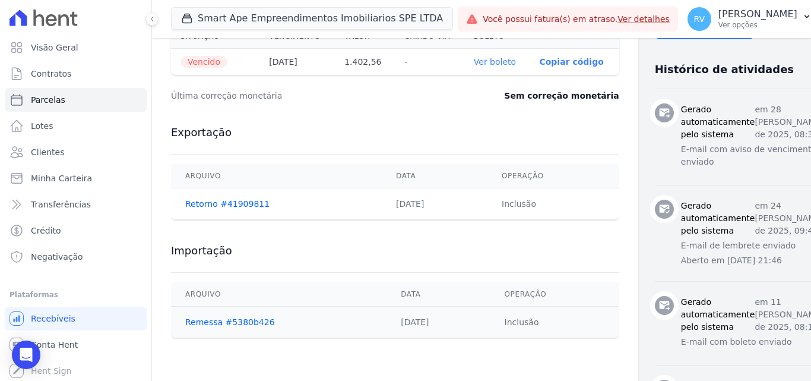
scroll to position [416, 0]
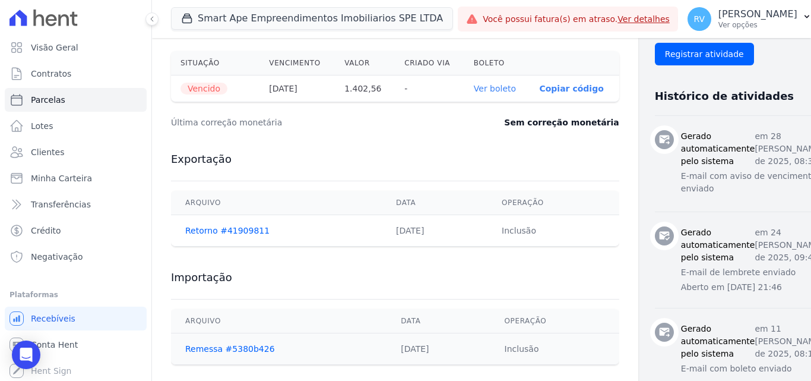
click at [474, 91] on link "Ver boleto" at bounding box center [495, 88] width 42 height 9
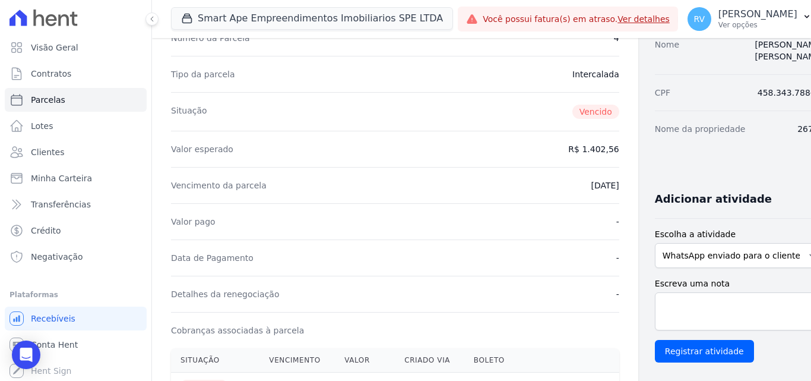
scroll to position [0, 0]
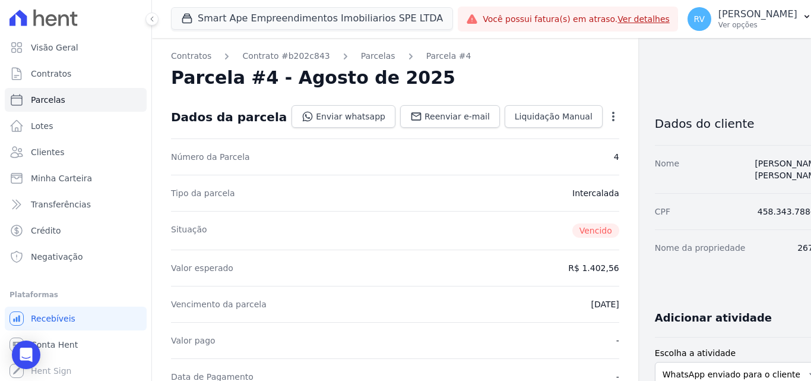
click at [607, 112] on icon "button" at bounding box center [613, 116] width 12 height 12
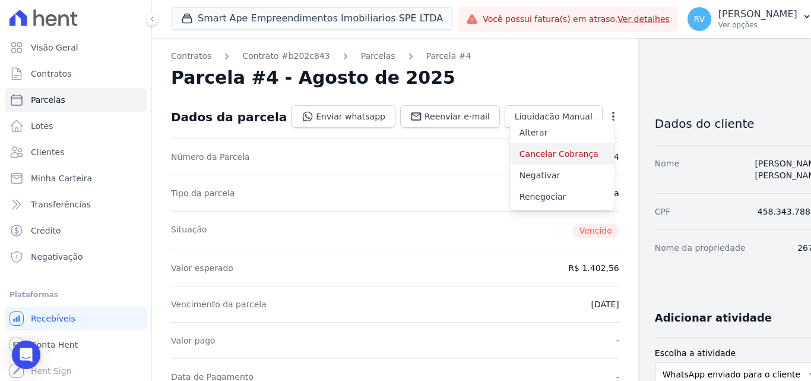
click at [531, 155] on link "Cancelar Cobrança" at bounding box center [562, 153] width 104 height 21
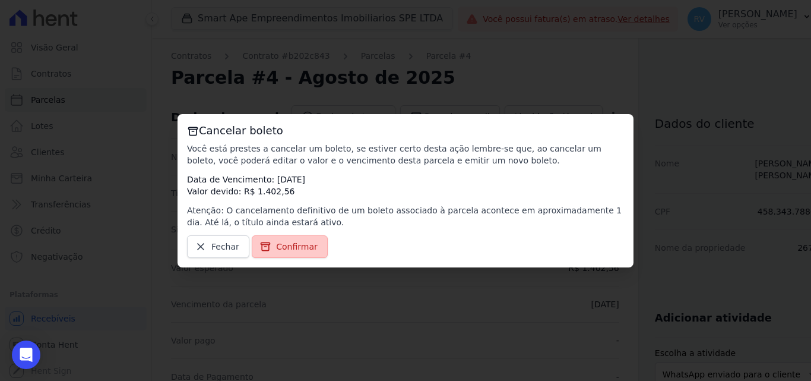
click at [303, 245] on span "Confirmar" at bounding box center [297, 246] width 42 height 12
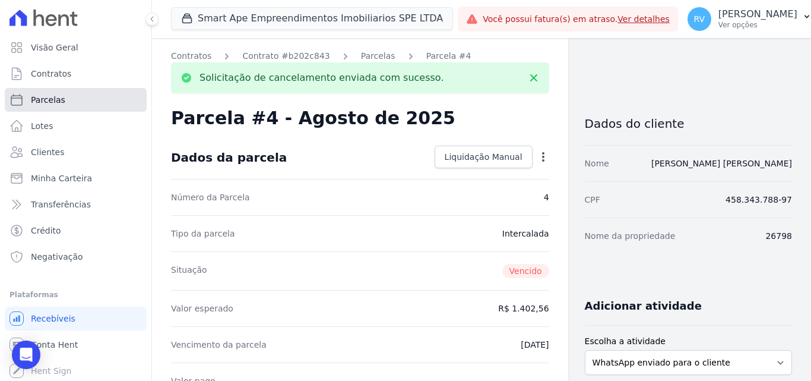
click at [77, 101] on link "Parcelas" at bounding box center [76, 100] width 142 height 24
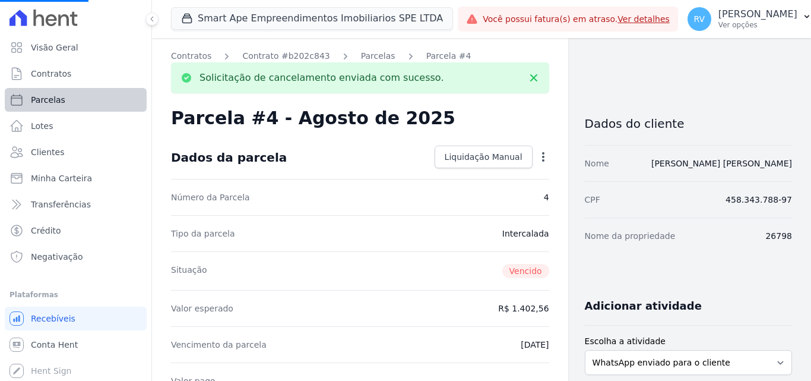
select select
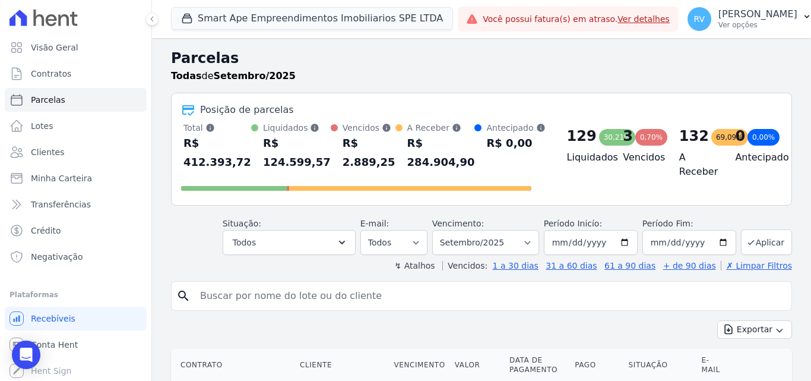
click at [267, 302] on input "search" at bounding box center [490, 296] width 594 height 24
paste input "[PERSON_NAME]"
type input "[PERSON_NAME]"
click at [426, 239] on select "Todos Lido Não-lido" at bounding box center [393, 242] width 67 height 25
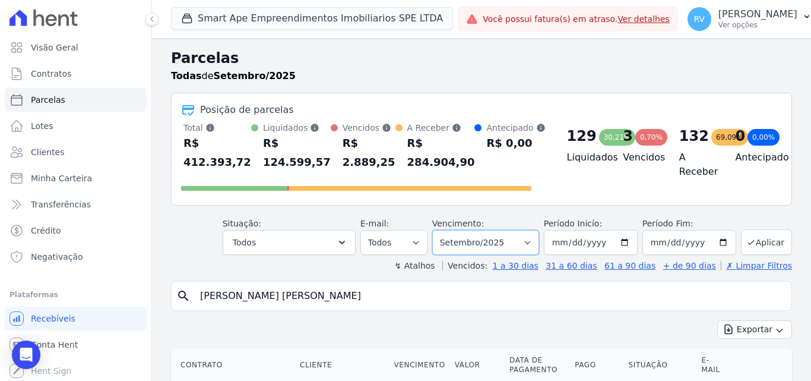
click at [533, 242] on select "Filtrar por período ──────── Todos os meses Março/2024 Abril/2024 Maio/2024 Jun…" at bounding box center [485, 242] width 107 height 25
select select "all"
click at [440, 230] on select "Filtrar por período ──────── Todos os meses Março/2024 Abril/2024 Maio/2024 Jun…" at bounding box center [485, 242] width 107 height 25
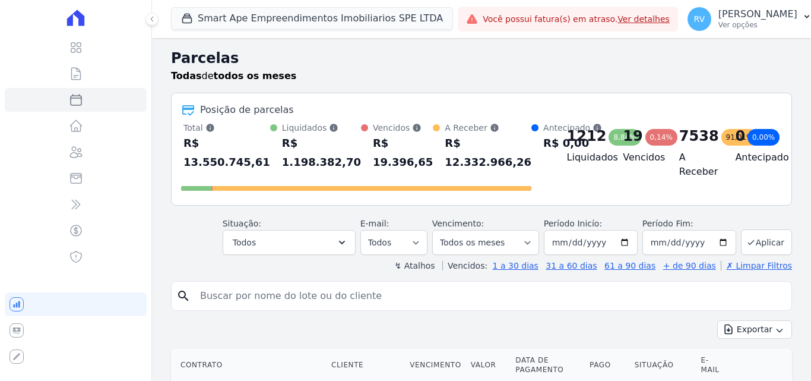
select select
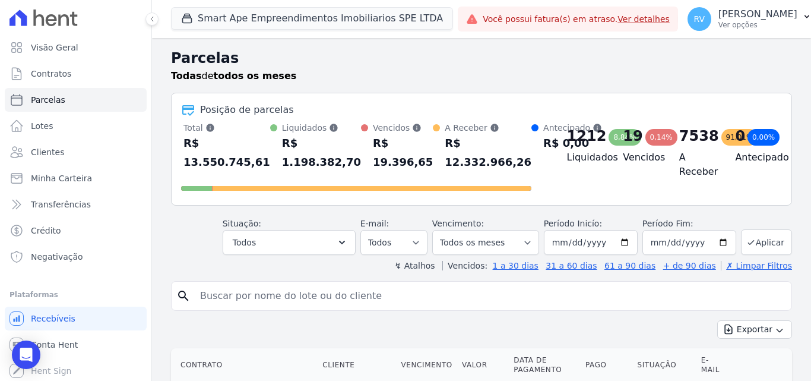
click at [301, 296] on input "search" at bounding box center [490, 296] width 594 height 24
paste input "WESLEY VERAS REIZ"
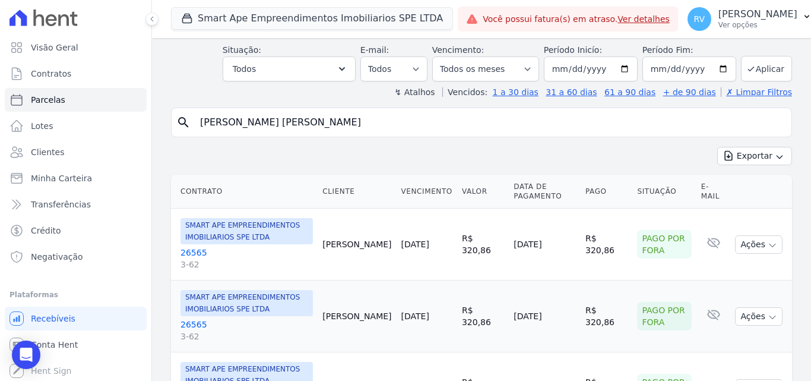
scroll to position [178, 0]
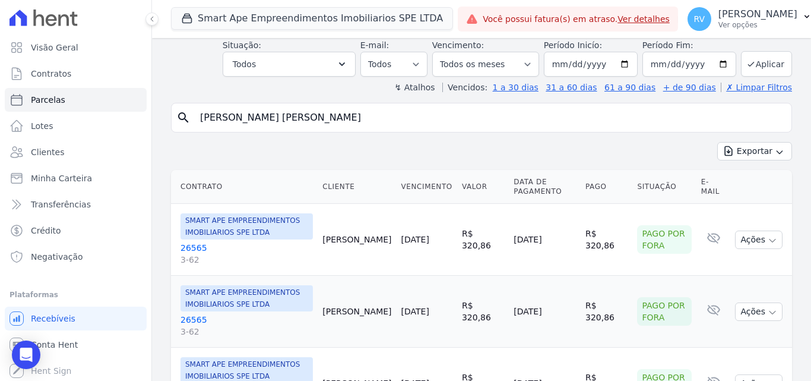
click at [326, 115] on input "WESLEY VERAS REIZ" at bounding box center [490, 118] width 594 height 24
type input "WESLEY VERAS REIZ"
click at [525, 62] on select "Filtrar por período ──────── Todos os meses Março/2024 Abril/2024 Maio/2024 Jun…" at bounding box center [485, 64] width 107 height 25
select select "date_range_filter"
click at [440, 52] on select "Filtrar por período ──────── Todos os meses Março/2024 Abril/2024 Maio/2024 Jun…" at bounding box center [485, 64] width 107 height 25
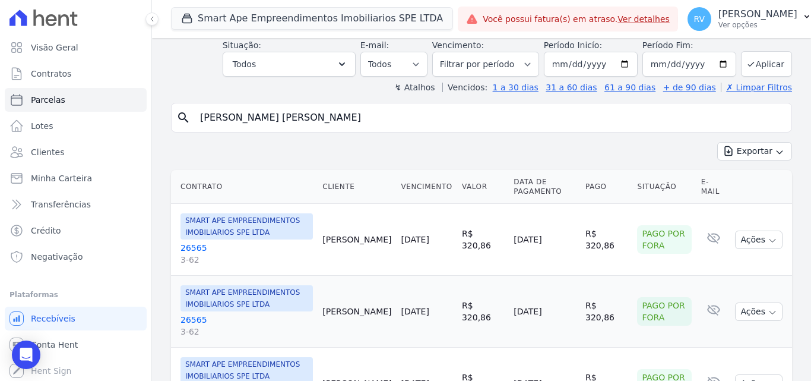
click at [320, 118] on input "WESLEY VERAS REIZ" at bounding box center [490, 118] width 594 height 24
click at [530, 61] on select "Filtrar por período ──────── Todos os meses Março/2024 Abril/2024 Maio/2024 Jun…" at bounding box center [485, 64] width 107 height 25
select select
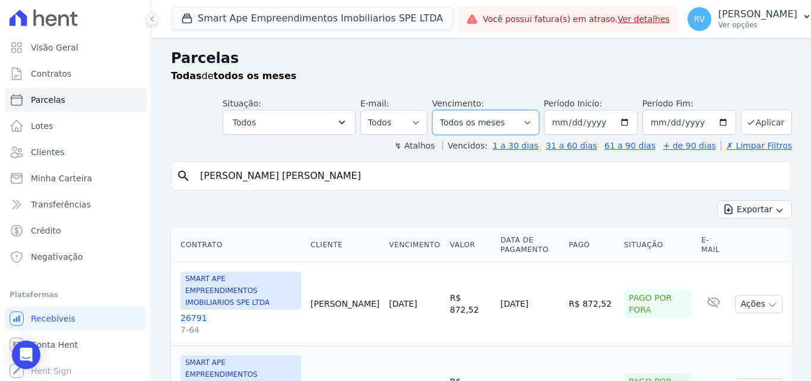
click at [515, 121] on select "Filtrar por período ──────── Todos os meses Março/2024 Abril/2024 Maio/2024 Jun…" at bounding box center [485, 122] width 107 height 25
click at [576, 178] on input "[PERSON_NAME]" at bounding box center [490, 176] width 594 height 24
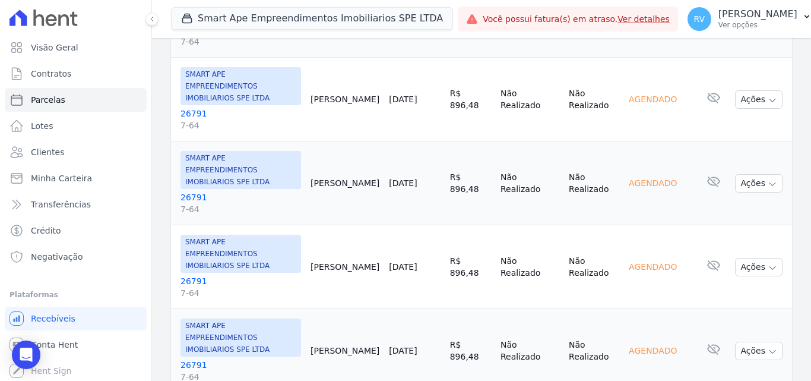
scroll to position [1729, 0]
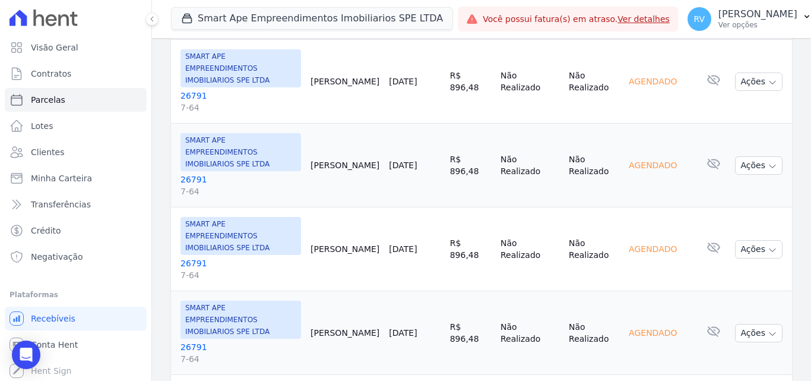
select select
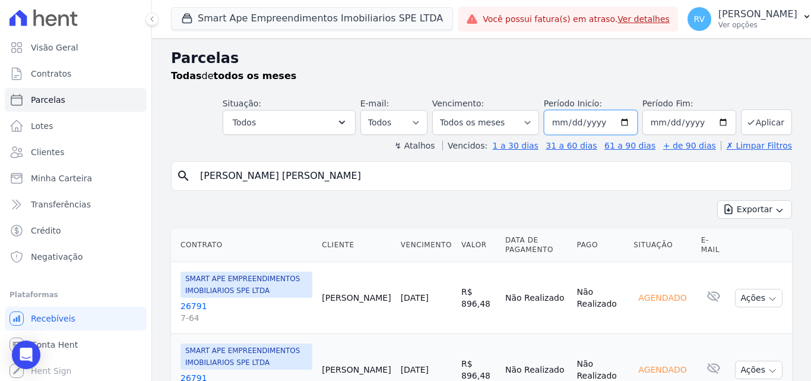
click at [623, 117] on input "2024-03-01" at bounding box center [591, 122] width 94 height 25
type input "2025-07-01"
click at [403, 175] on input "[PERSON_NAME]" at bounding box center [490, 176] width 594 height 24
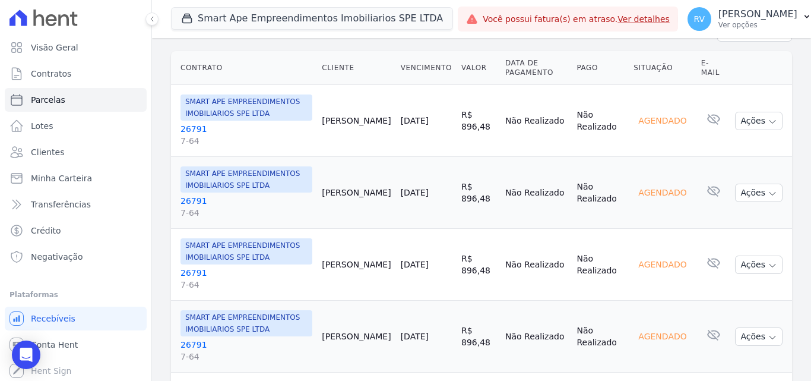
scroll to position [178, 0]
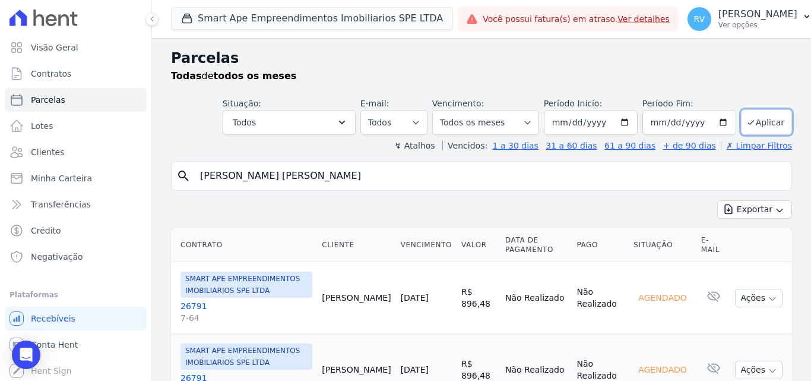
select select
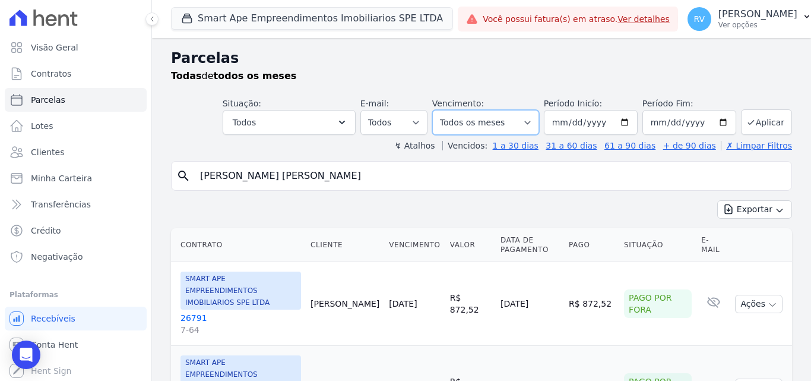
click at [497, 117] on select "Filtrar por período ──────── Todos os meses Março/2024 Abril/2024 Maio/2024 Jun…" at bounding box center [485, 122] width 107 height 25
select select "date_range_filter"
click at [440, 110] on select "Filtrar por período ──────── Todos os meses Março/2024 Abril/2024 Maio/2024 Jun…" at bounding box center [485, 122] width 107 height 25
click at [470, 176] on input "[PERSON_NAME]" at bounding box center [490, 176] width 594 height 24
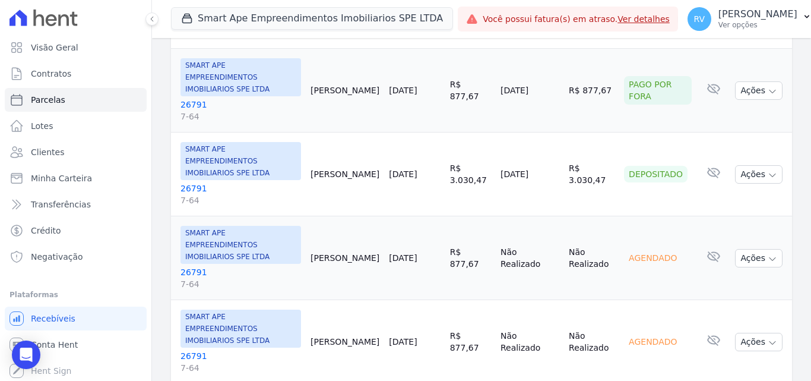
scroll to position [594, 0]
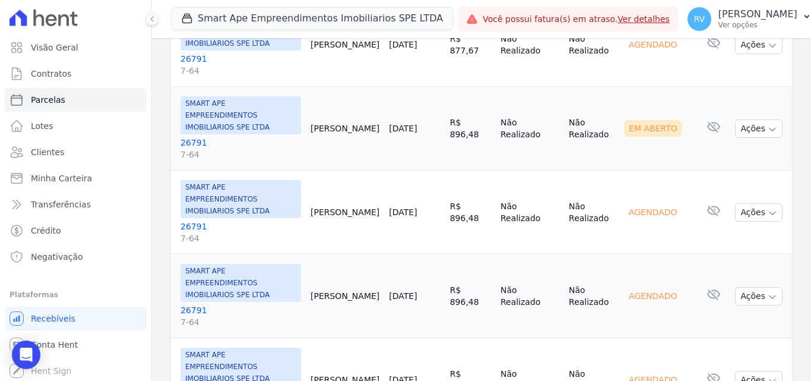
select select
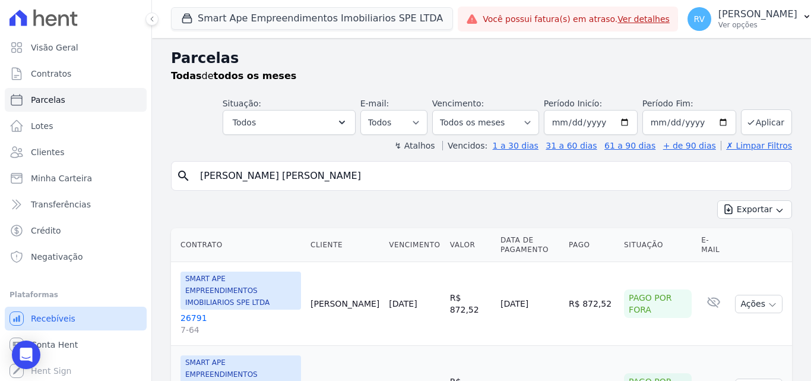
scroll to position [2, 0]
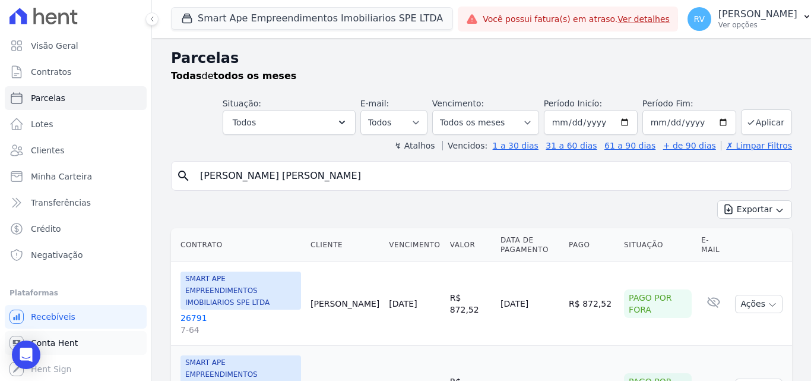
click at [61, 343] on span "Conta Hent" at bounding box center [54, 343] width 47 height 12
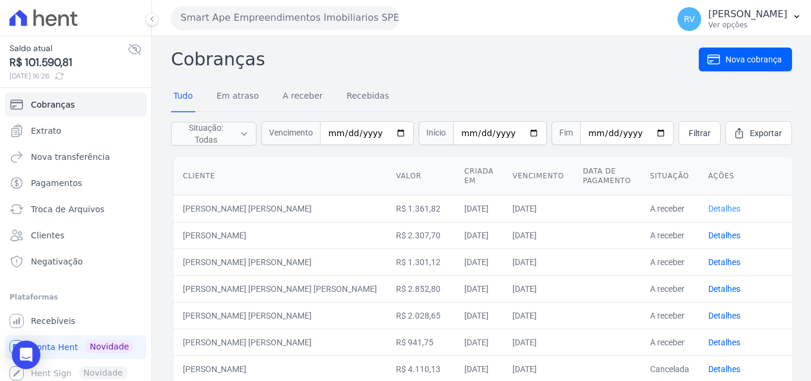
click at [709, 205] on link "Detalhes" at bounding box center [724, 208] width 32 height 9
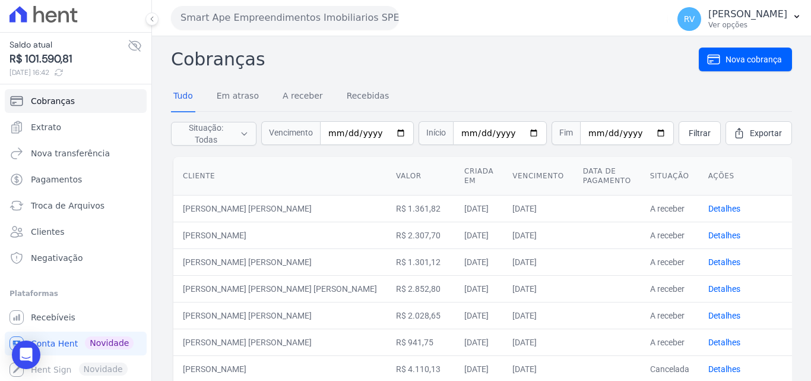
scroll to position [4, 0]
click at [745, 59] on span "Nova cobrança" at bounding box center [754, 59] width 56 height 12
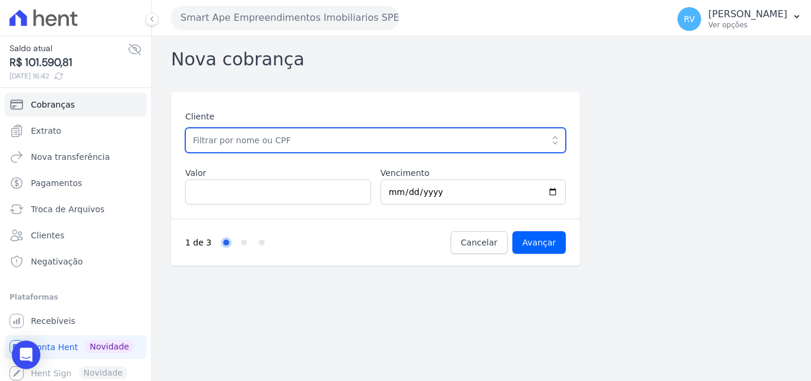
click at [275, 140] on input "text" at bounding box center [375, 140] width 381 height 25
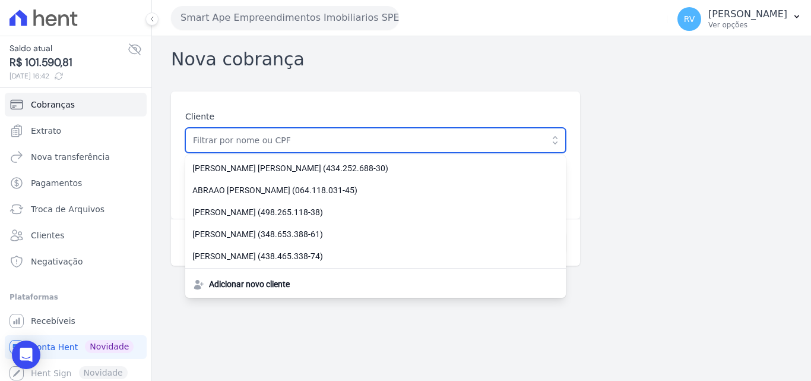
paste input "[PERSON_NAME]"
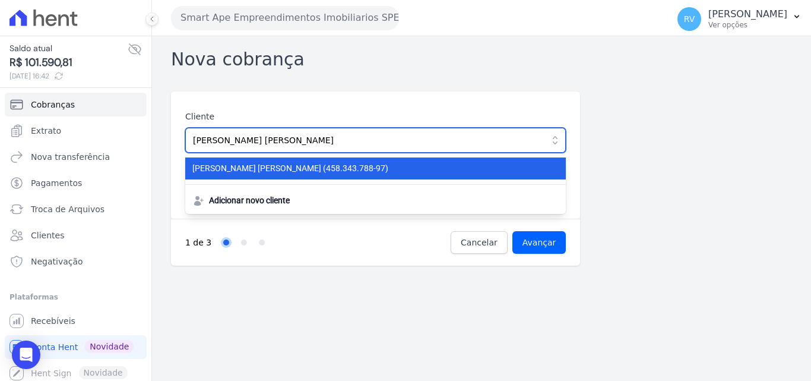
type input "[PERSON_NAME]"
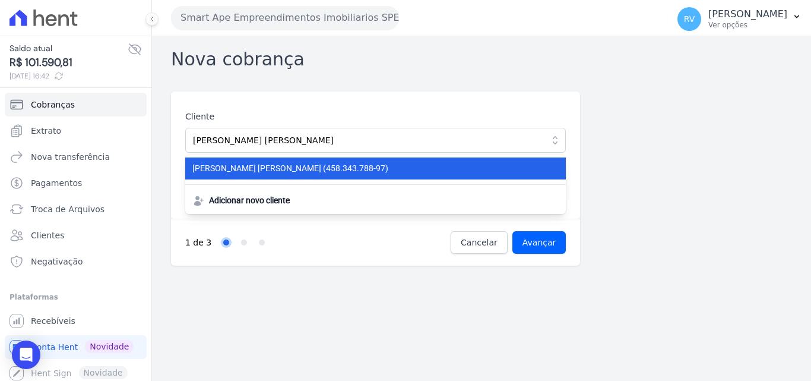
click at [281, 166] on span "GUILHERME LUCAS COUTINHO (458.343.788-97)" at bounding box center [368, 168] width 352 height 12
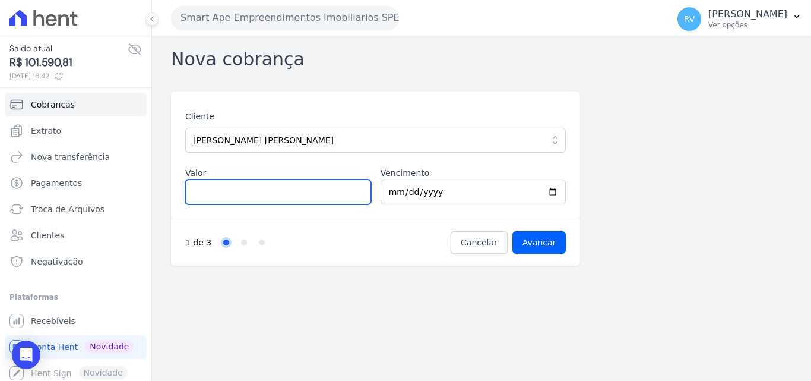
click at [256, 198] on input "Valor" at bounding box center [278, 191] width 186 height 25
type input "1649.85"
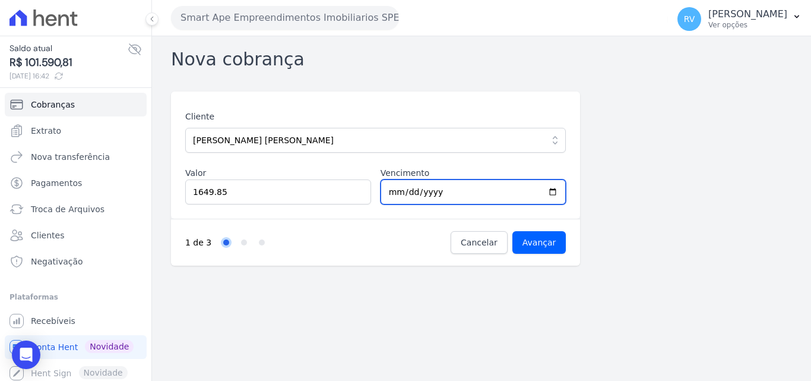
click at [552, 190] on input "2025-09-16" at bounding box center [474, 191] width 186 height 25
type input "2025-09-22"
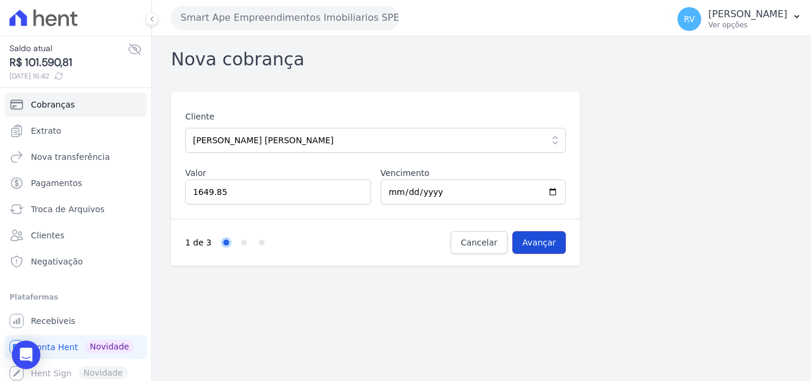
click at [547, 241] on input "Avançar" at bounding box center [539, 242] width 54 height 23
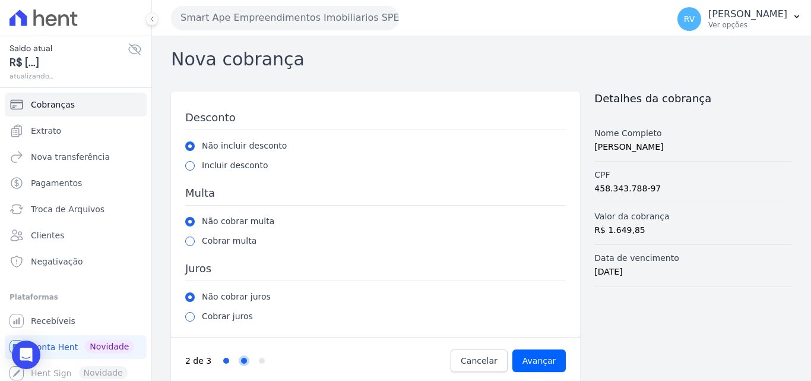
scroll to position [12, 0]
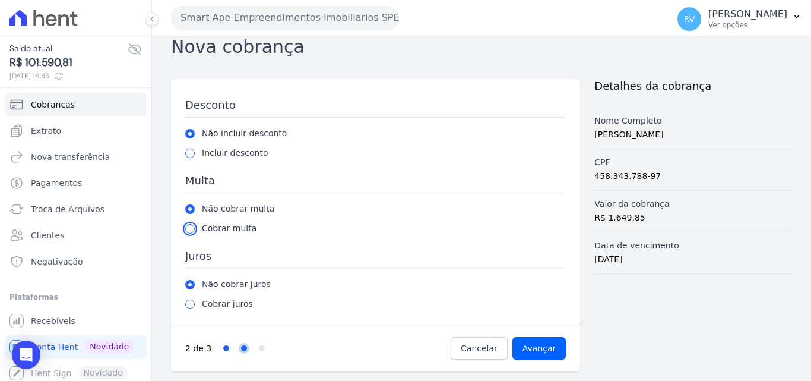
click at [192, 229] on input "radio" at bounding box center [189, 228] width 9 height 9
radio input "true"
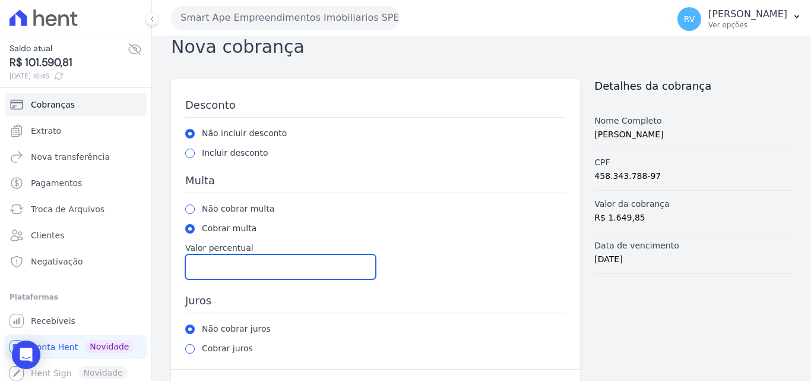
click at [291, 263] on input "Valor percentual" at bounding box center [280, 266] width 191 height 25
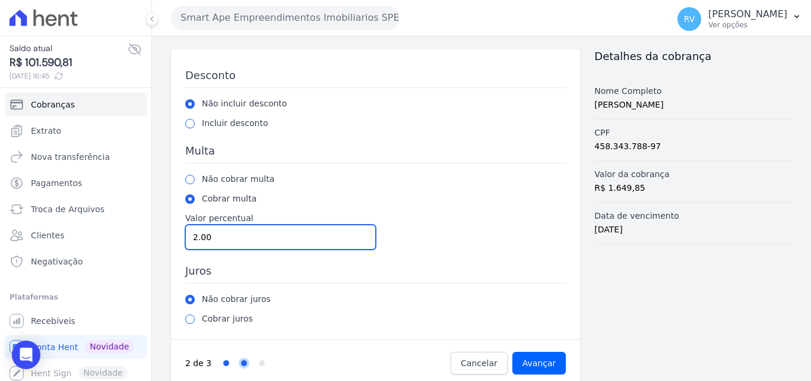
scroll to position [57, 0]
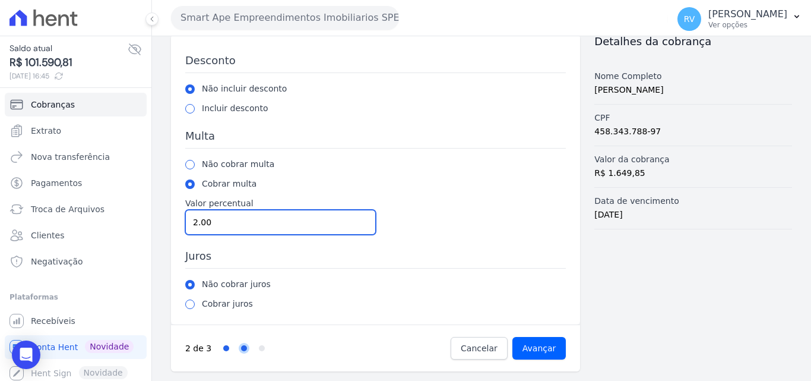
type input "2.00"
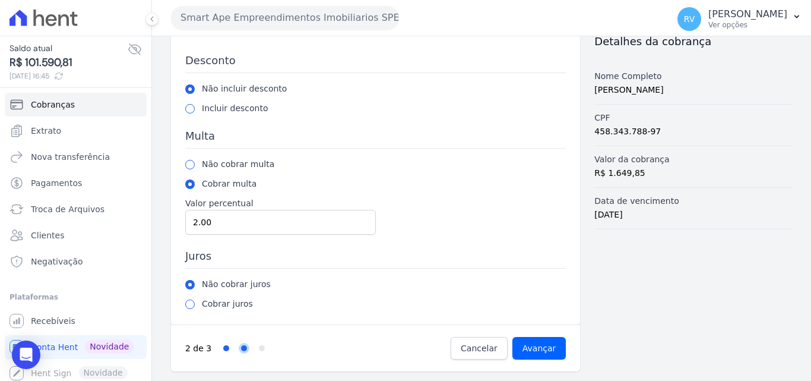
click at [205, 309] on label "Cobrar juros" at bounding box center [227, 303] width 51 height 12
click at [194, 303] on input "radio" at bounding box center [189, 303] width 9 height 9
radio input "true"
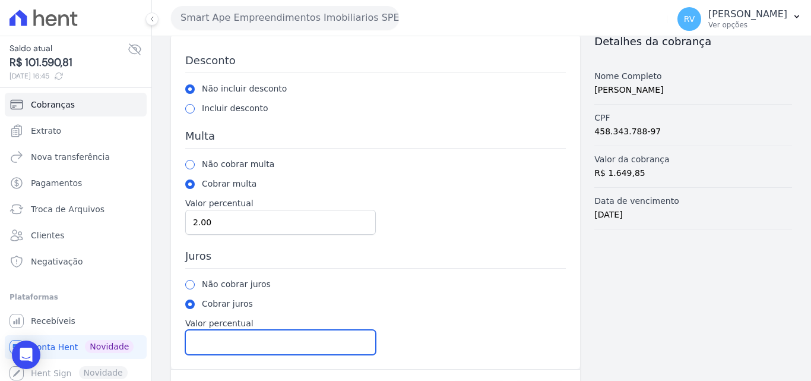
click at [218, 340] on input "Valor percentual" at bounding box center [280, 342] width 191 height 25
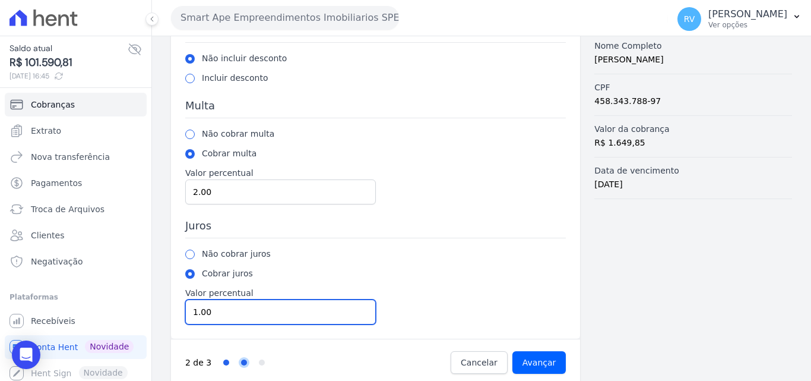
scroll to position [102, 0]
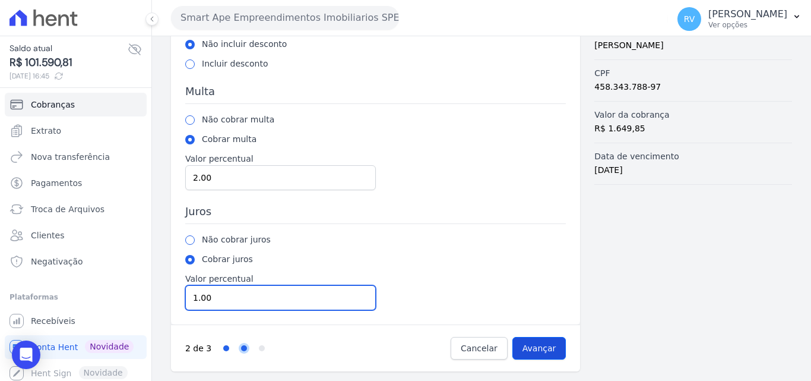
type input "1.00"
click at [527, 353] on input "Avançar" at bounding box center [539, 348] width 54 height 23
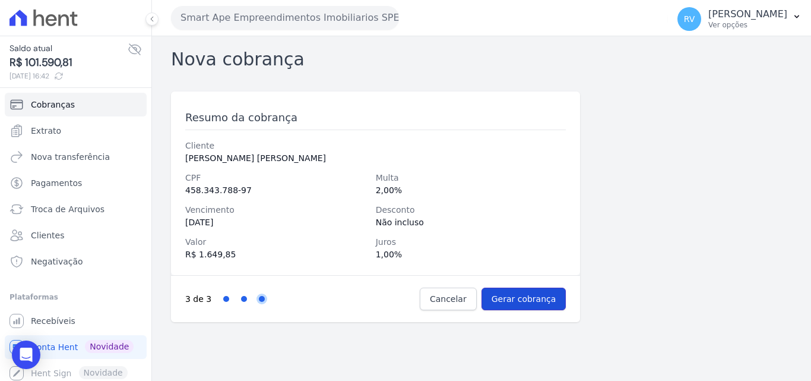
click at [514, 299] on input "Gerar cobrança" at bounding box center [524, 298] width 85 height 23
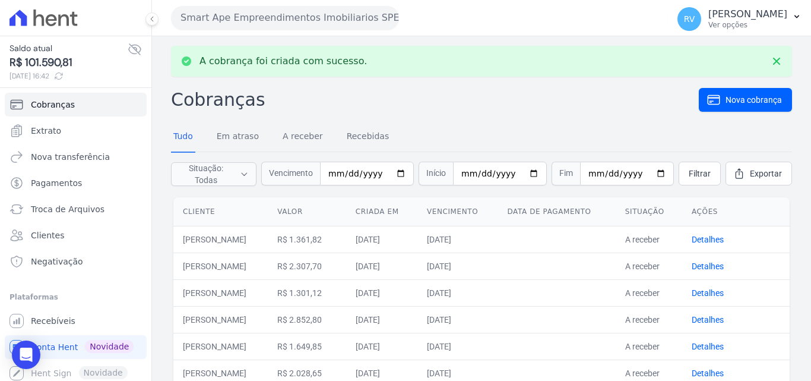
drag, startPoint x: 248, startPoint y: 354, endPoint x: 486, endPoint y: 349, distance: 238.1
click at [486, 349] on tr "[PERSON_NAME] R$ 1.649,85 [DATE] [DATE] A receber Detalhes" at bounding box center [481, 345] width 616 height 27
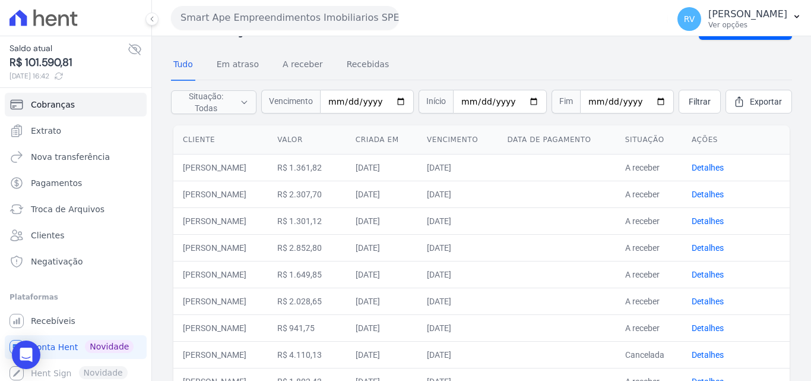
scroll to position [59, 0]
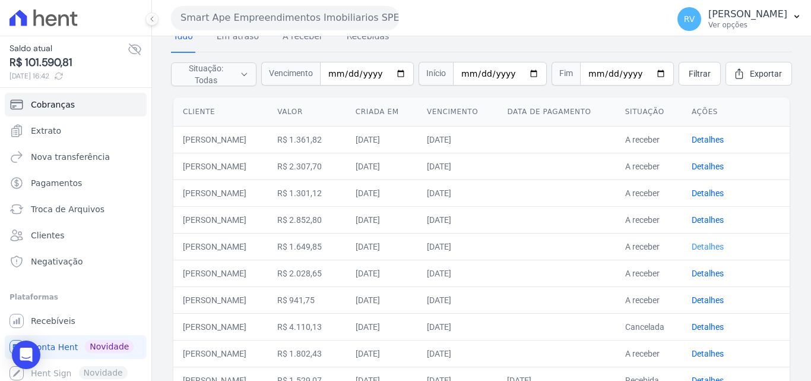
click at [706, 251] on link "Detalhes" at bounding box center [708, 246] width 32 height 9
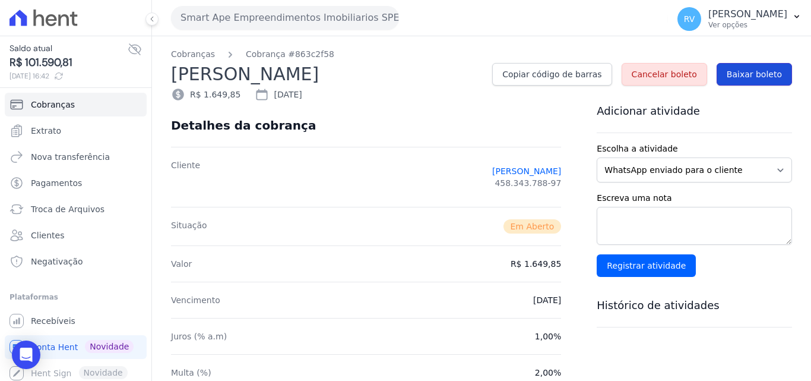
click at [734, 66] on link "Baixar boleto" at bounding box center [754, 74] width 75 height 23
